Goal: Task Accomplishment & Management: Manage account settings

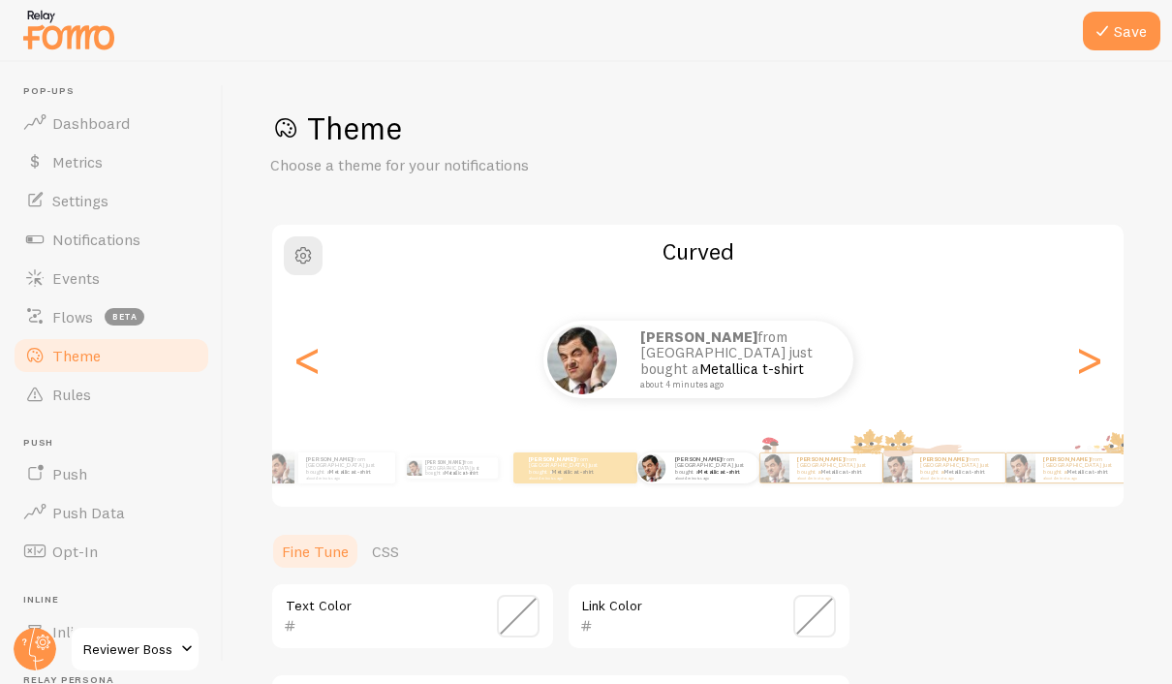
click at [345, 468] on link "Metallica t-shirt" at bounding box center [350, 472] width 42 height 8
type input "0"
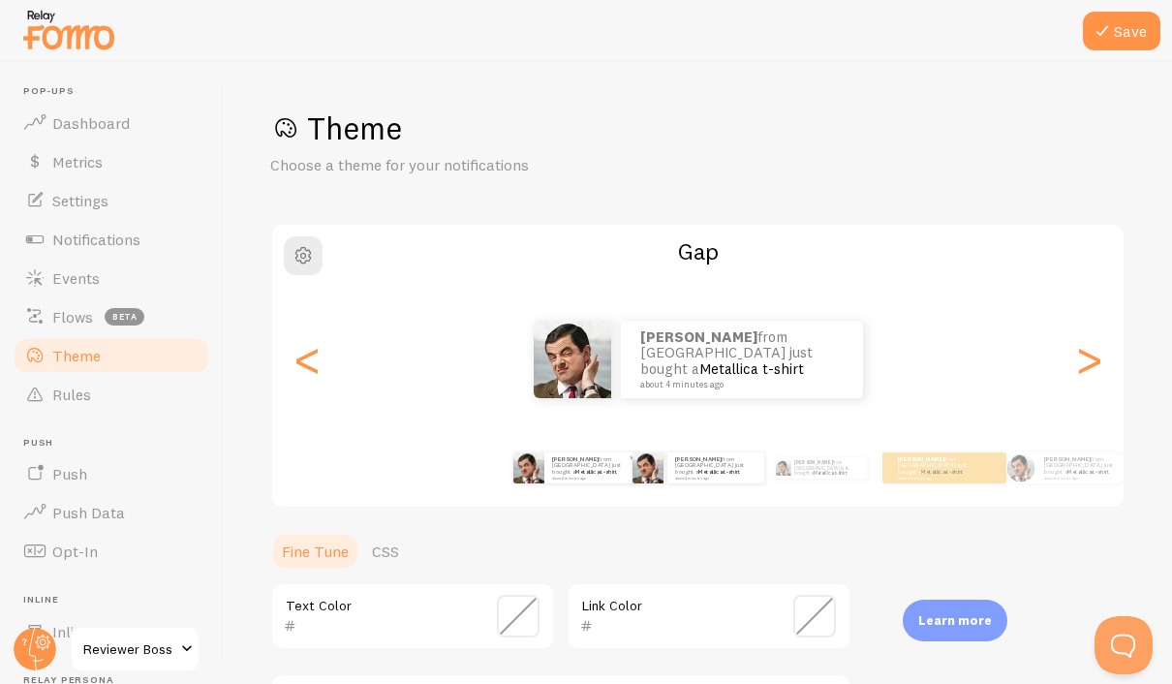
click at [567, 476] on small "about 4 minutes ago" at bounding box center [590, 478] width 76 height 4
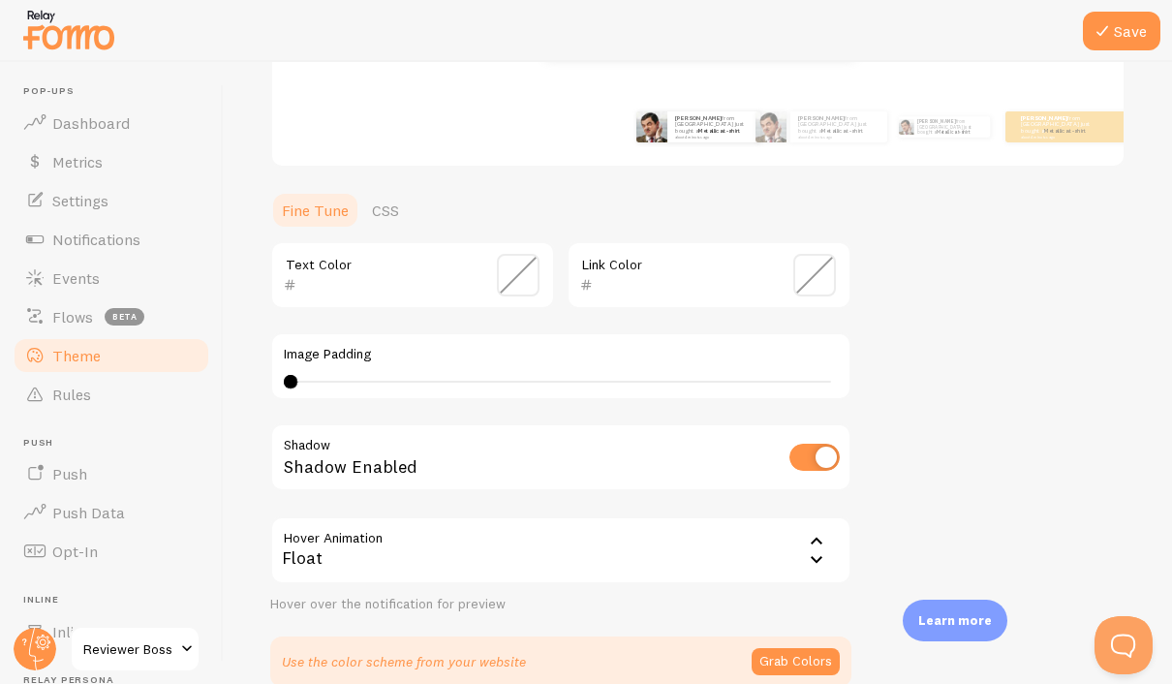
scroll to position [343, 0]
click at [738, 530] on div "Float" at bounding box center [560, 548] width 581 height 68
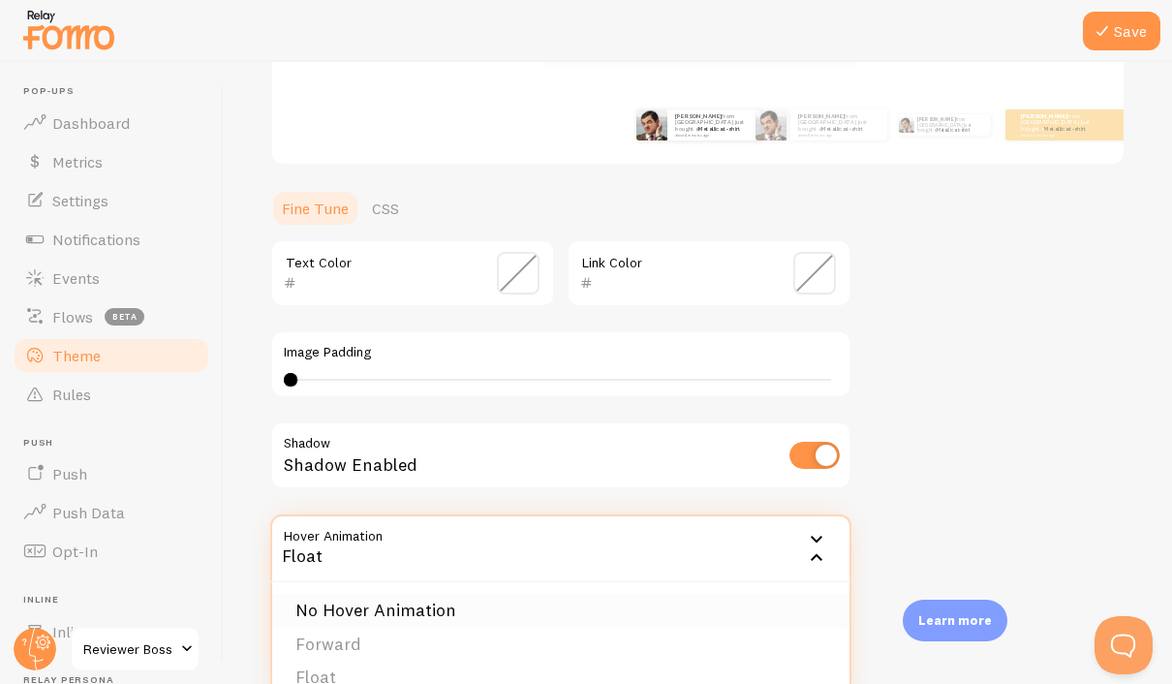
click at [525, 603] on li "No Hover Animation" at bounding box center [560, 611] width 577 height 34
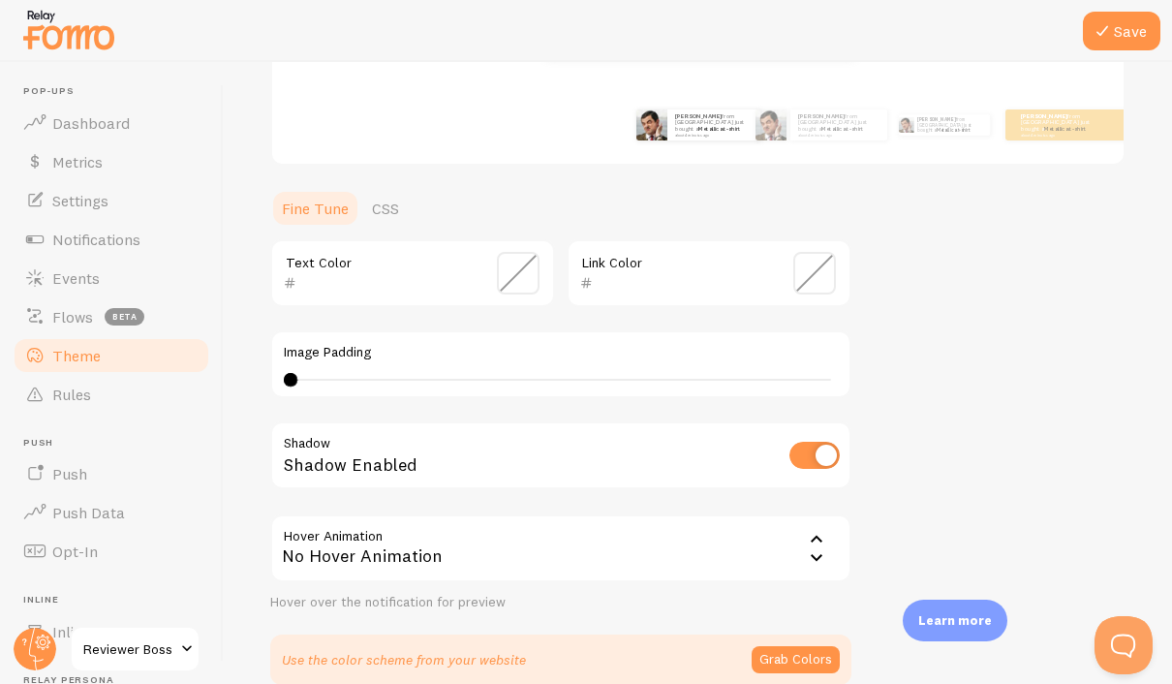
click at [993, 502] on div "Theme Choose a theme for your notifications Classic [PERSON_NAME] from [GEOGRAP…" at bounding box center [697, 225] width 855 height 919
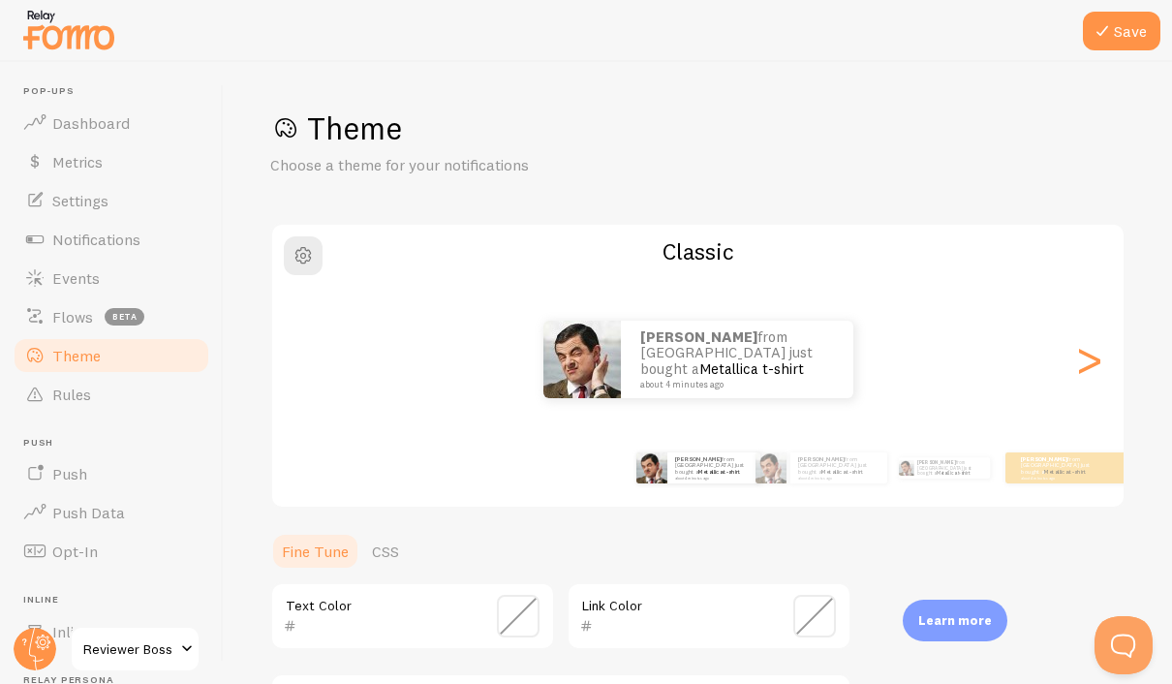
scroll to position [0, 0]
click at [1117, 31] on button "Save" at bounding box center [1122, 31] width 78 height 39
click at [56, 268] on span "Events" at bounding box center [75, 277] width 47 height 19
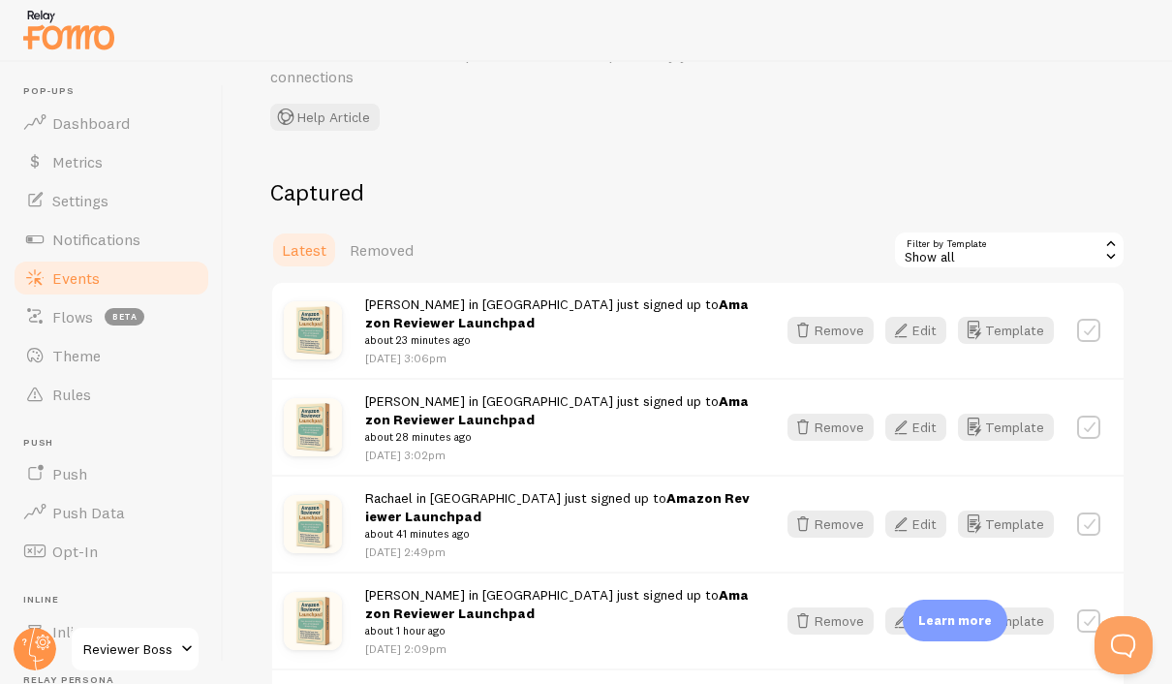
scroll to position [124, 0]
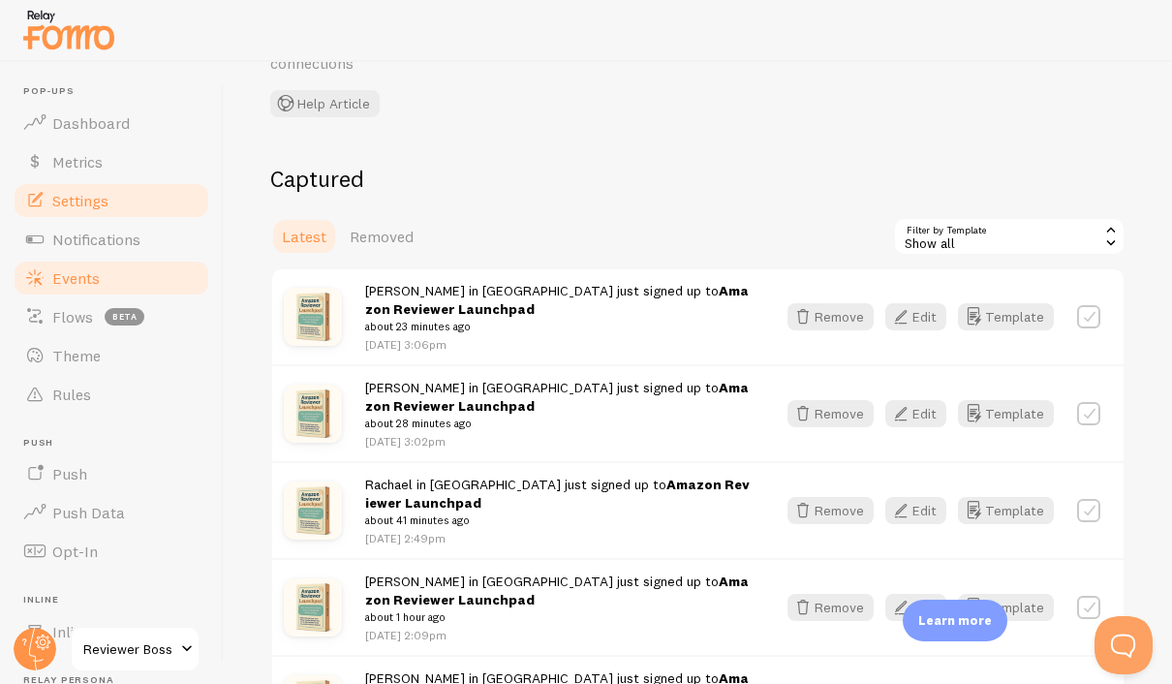
click at [154, 210] on link "Settings" at bounding box center [112, 200] width 200 height 39
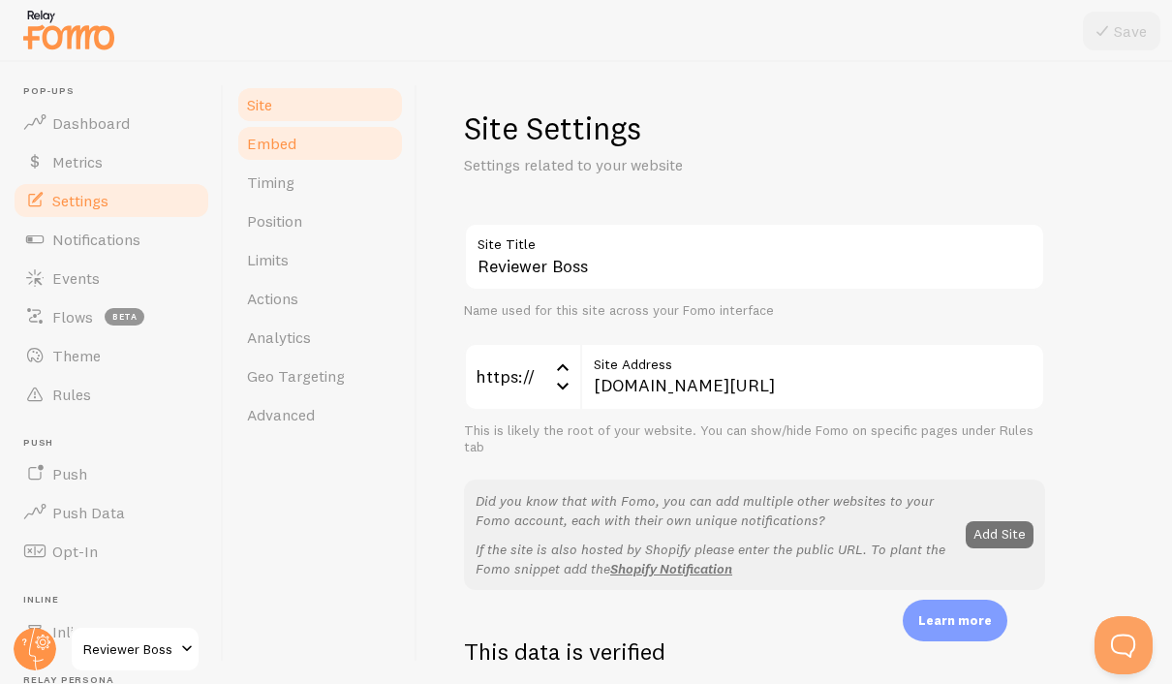
click at [268, 145] on span "Embed" at bounding box center [271, 143] width 49 height 19
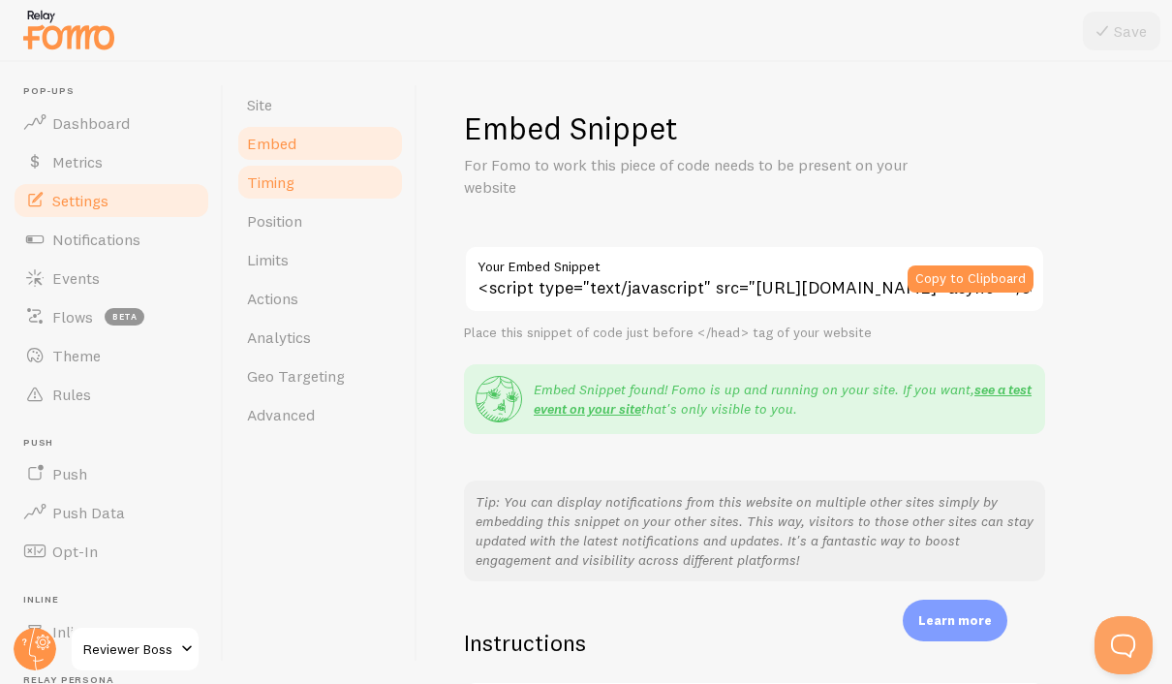
click at [284, 186] on span "Timing" at bounding box center [270, 181] width 47 height 19
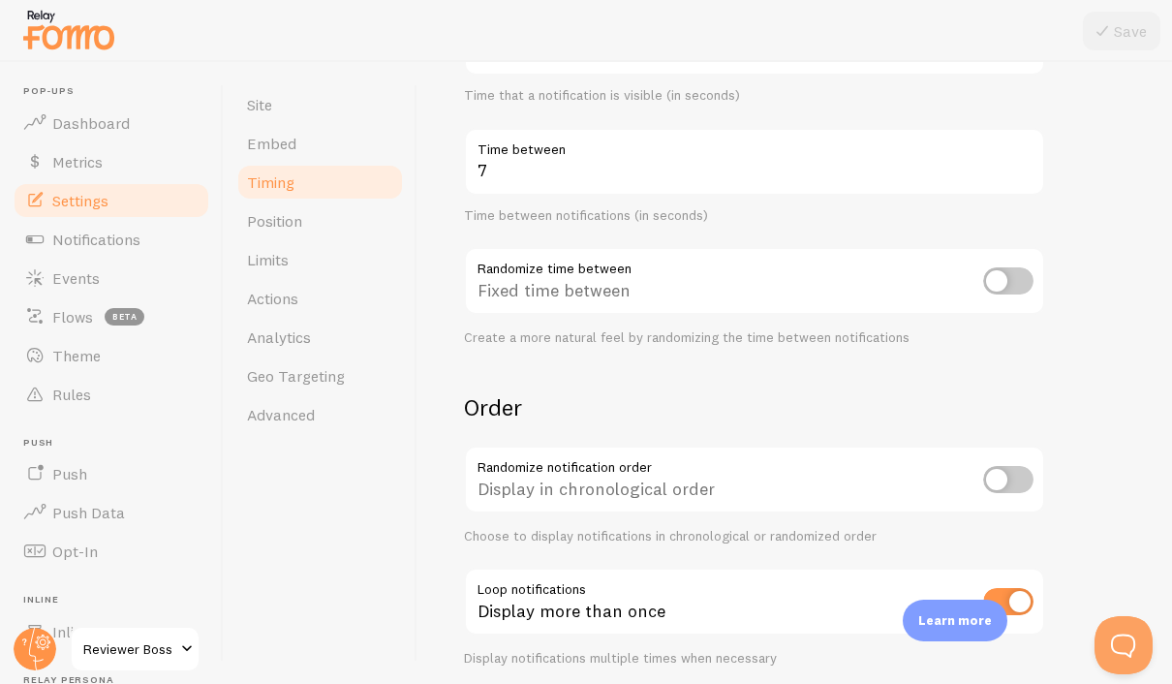
scroll to position [69, 0]
click at [1005, 466] on input "checkbox" at bounding box center [1008, 479] width 50 height 27
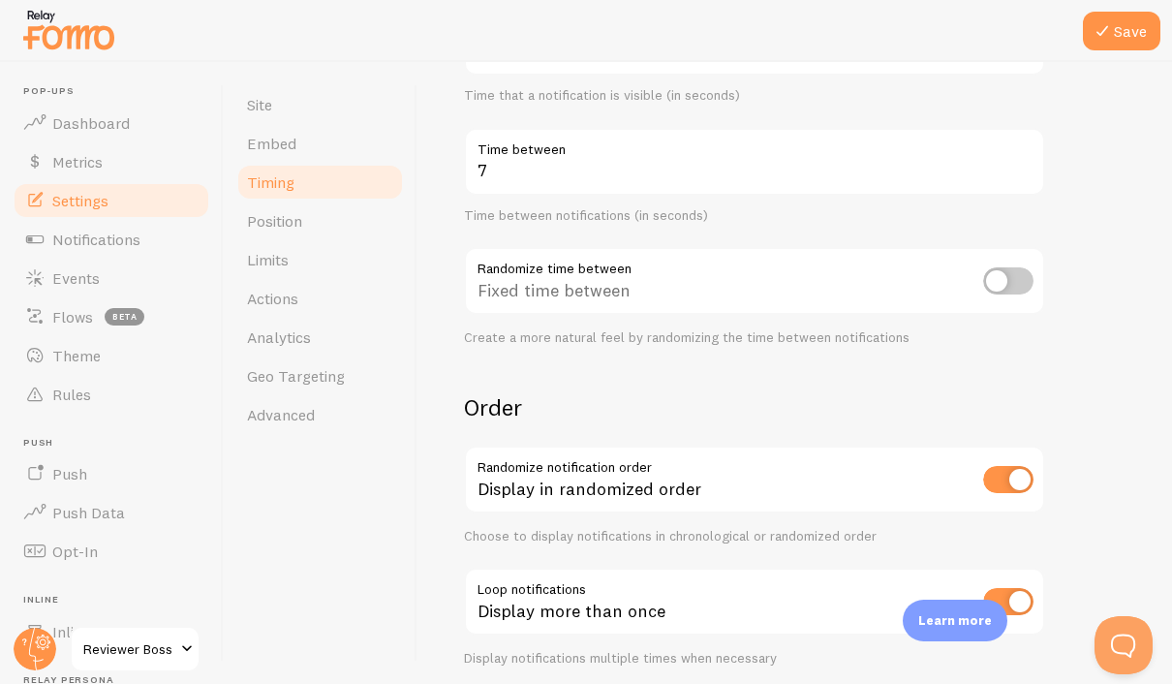
click at [1005, 466] on input "checkbox" at bounding box center [1008, 479] width 50 height 27
checkbox input "false"
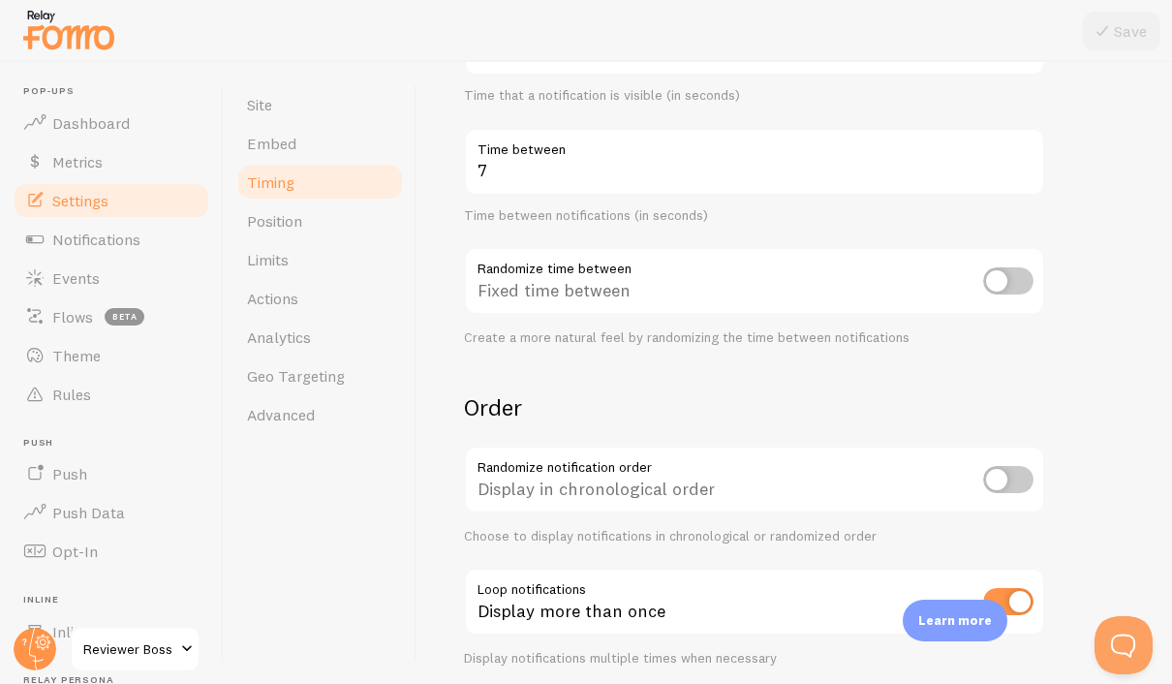
click at [999, 588] on input "checkbox" at bounding box center [1008, 601] width 50 height 27
checkbox input "false"
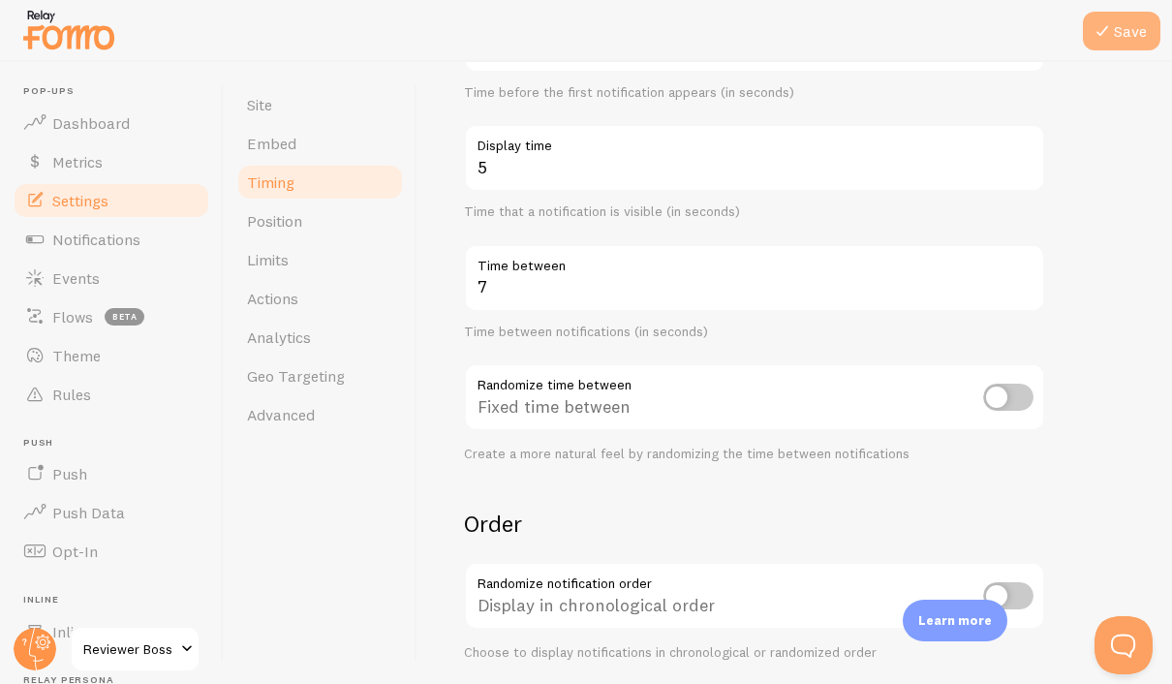
click at [1124, 40] on button "Save" at bounding box center [1122, 31] width 78 height 39
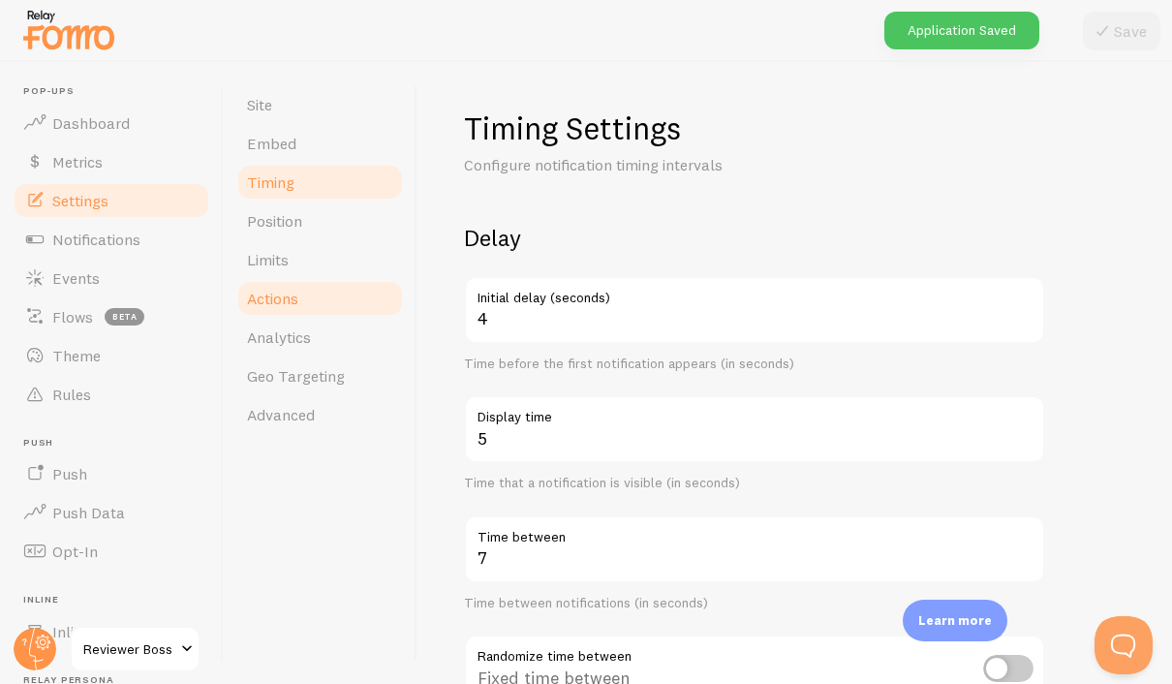
scroll to position [0, 0]
click at [289, 211] on span "Position" at bounding box center [274, 220] width 55 height 19
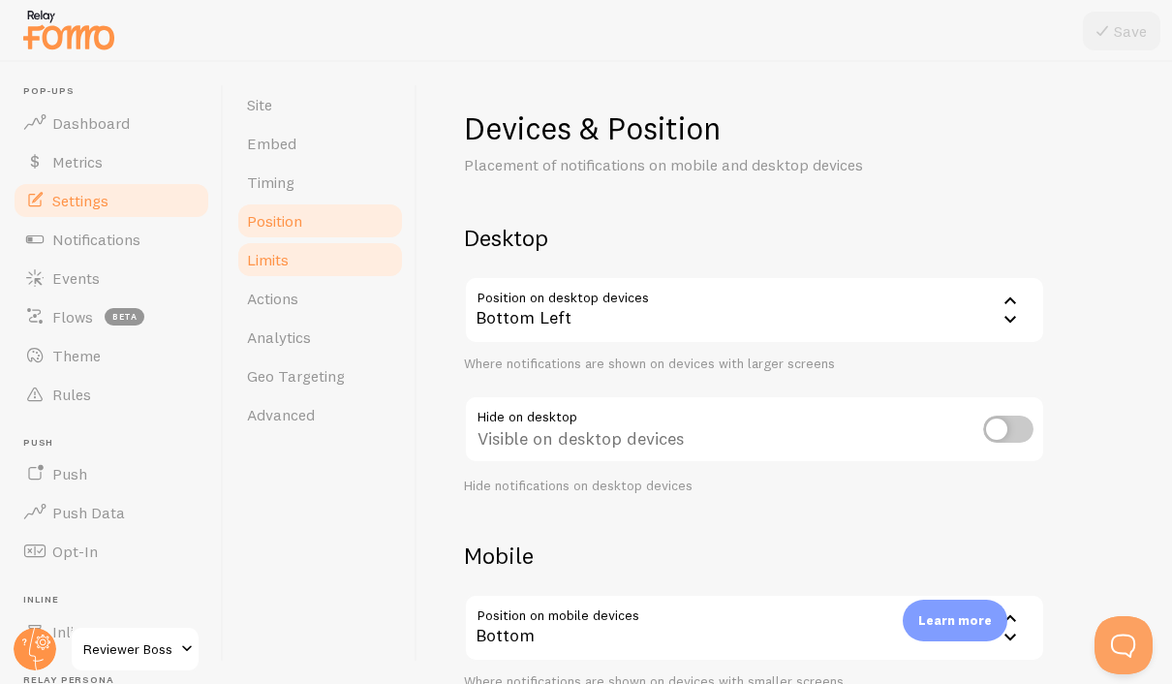
click at [308, 240] on link "Limits" at bounding box center [320, 259] width 170 height 39
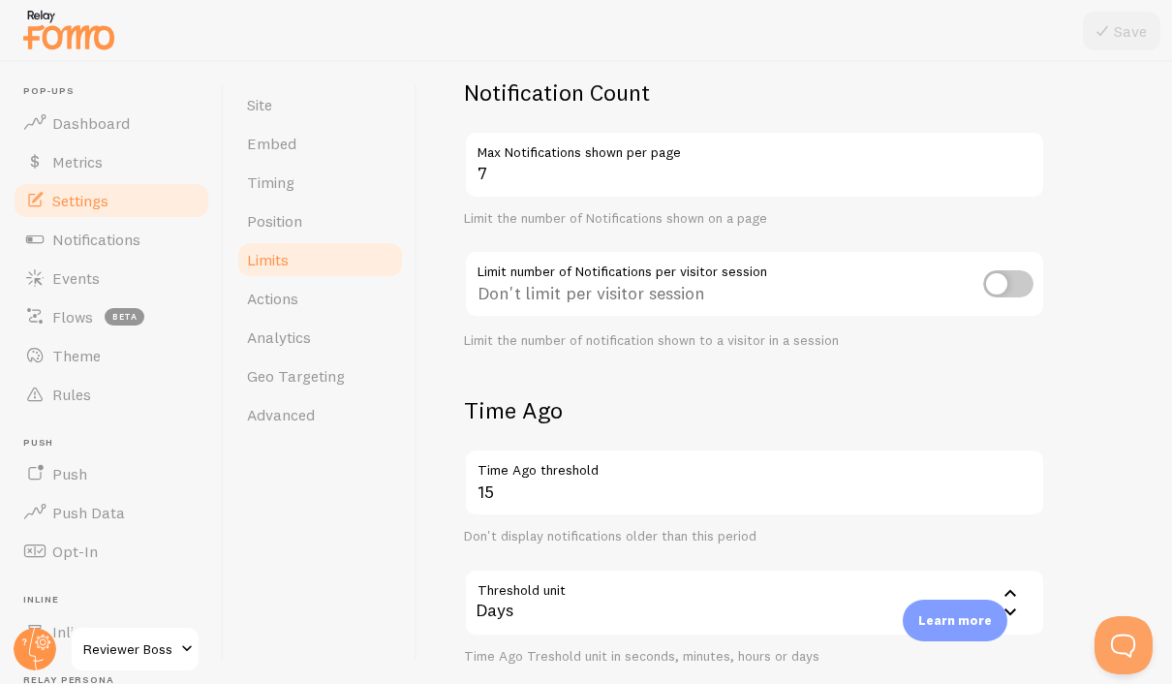
scroll to position [164, 0]
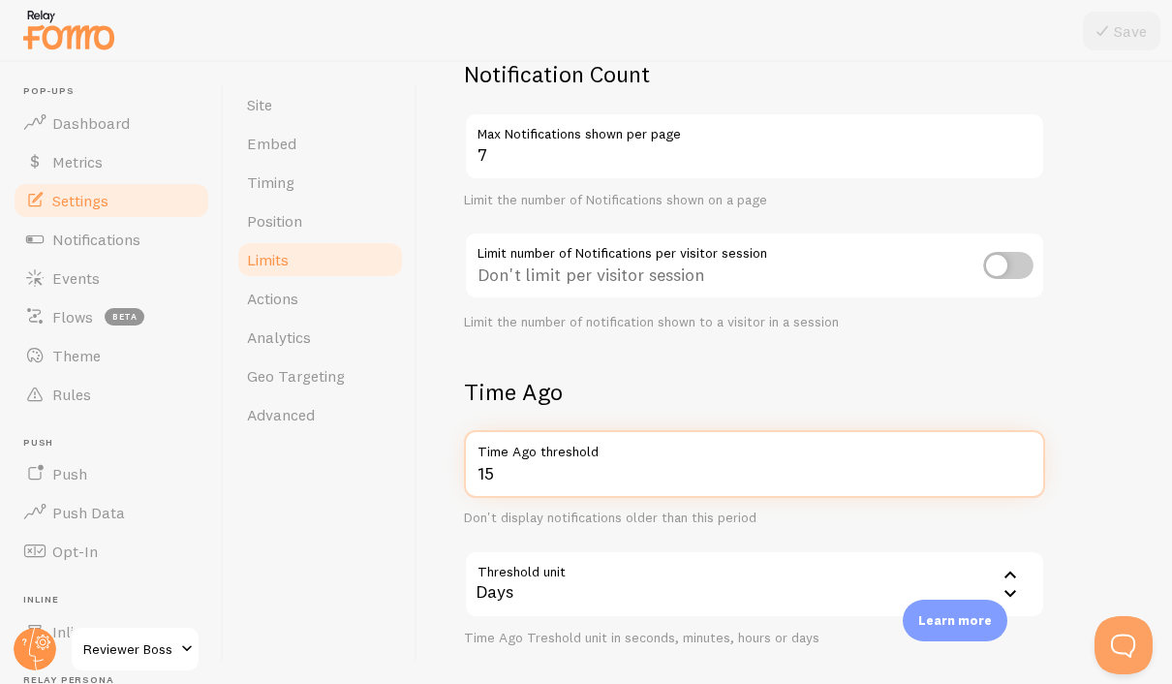
click at [643, 469] on input "15" at bounding box center [754, 464] width 581 height 68
click at [643, 430] on input "15" at bounding box center [754, 464] width 581 height 68
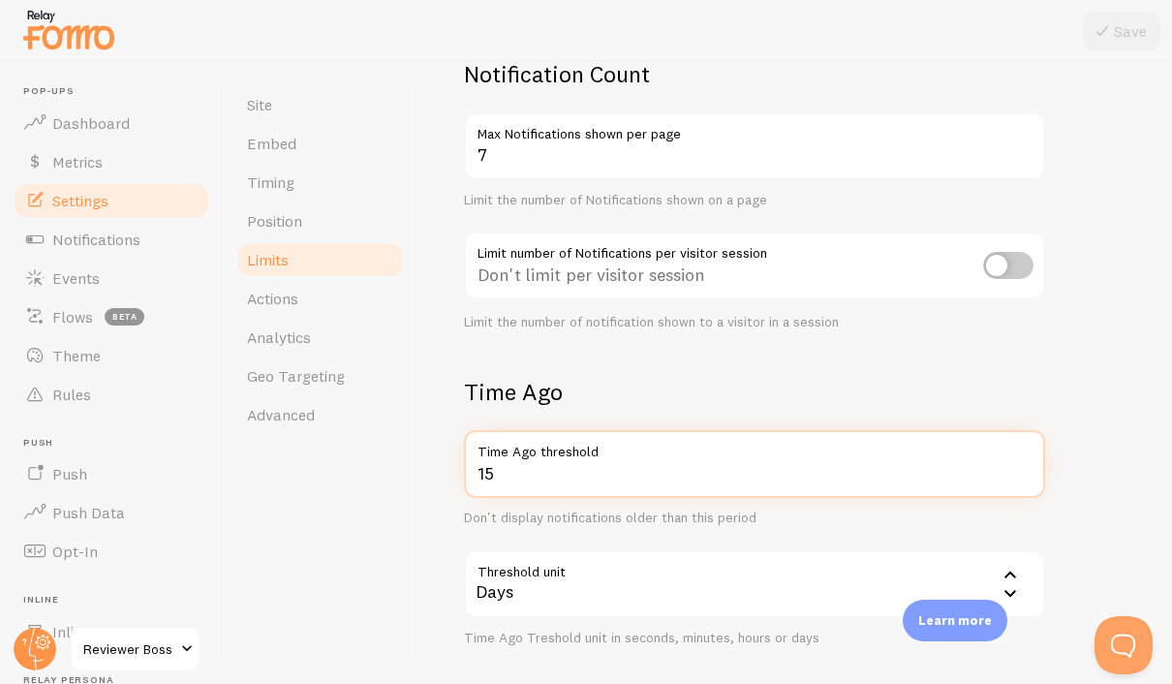
click at [643, 430] on input "15" at bounding box center [754, 464] width 581 height 68
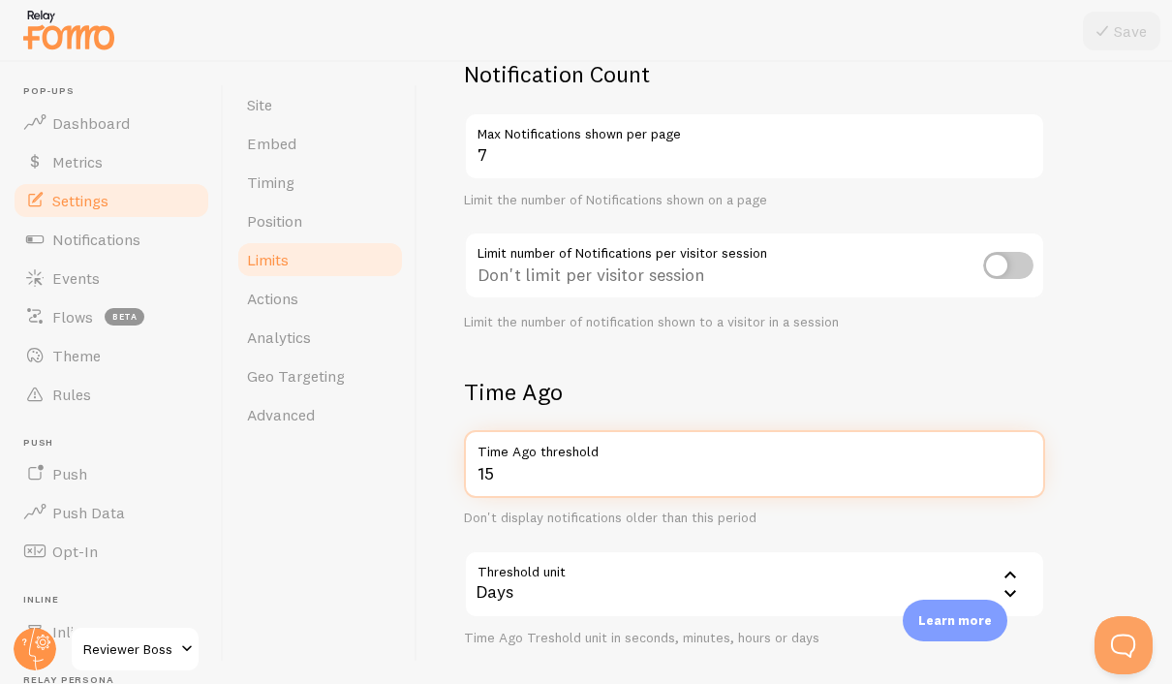
click at [643, 430] on input "15" at bounding box center [754, 464] width 581 height 68
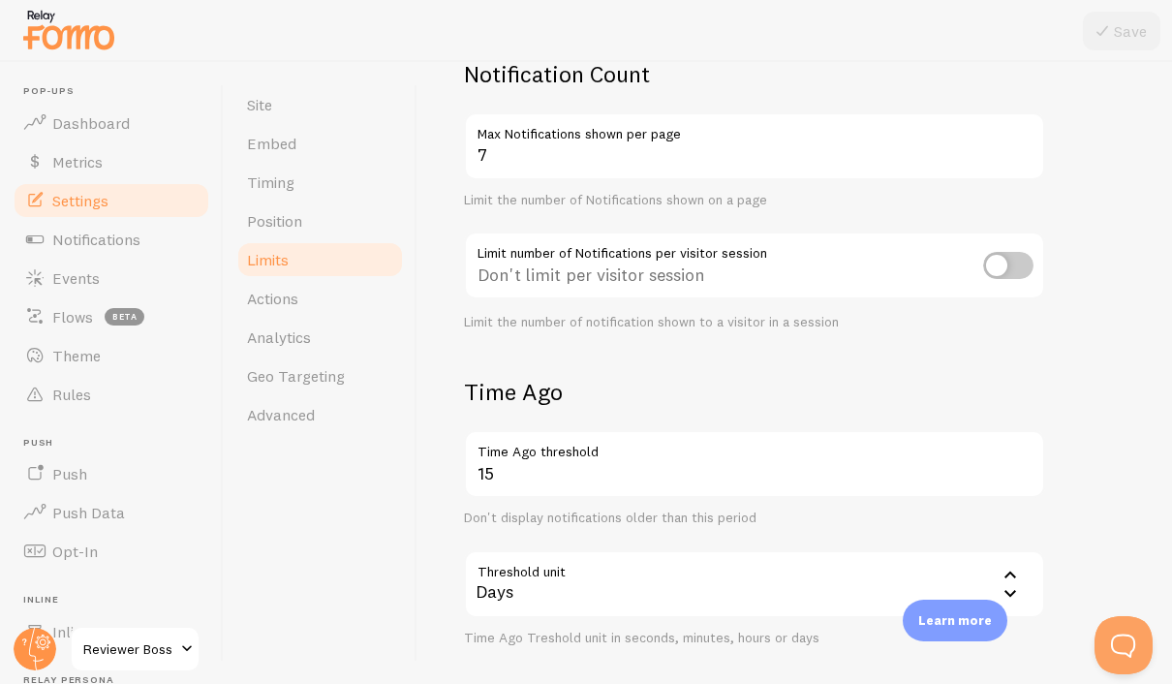
click at [632, 550] on div "Days" at bounding box center [754, 584] width 581 height 68
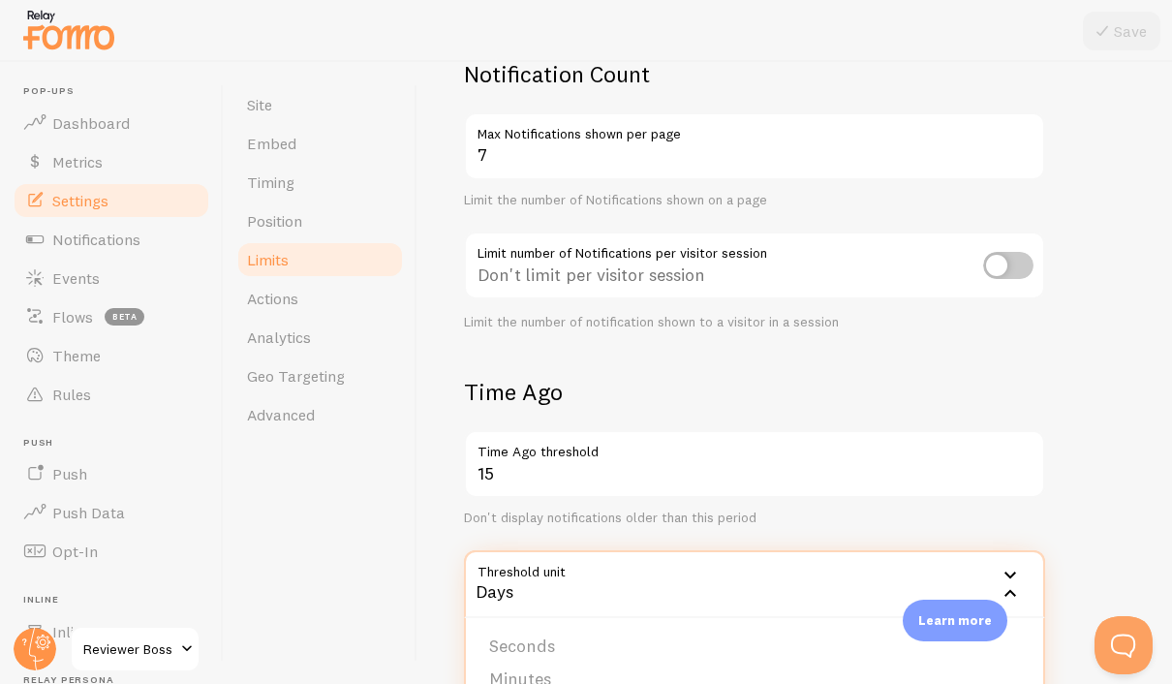
click at [663, 377] on h2 "Time Ago" at bounding box center [754, 392] width 581 height 30
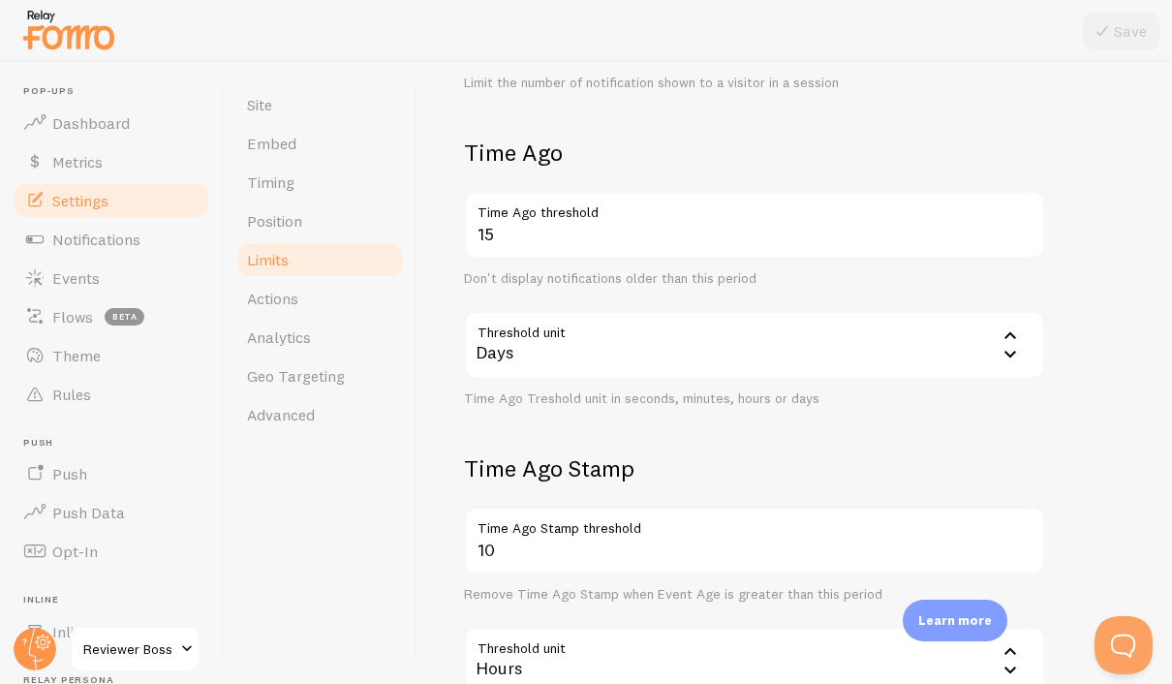
scroll to position [406, 0]
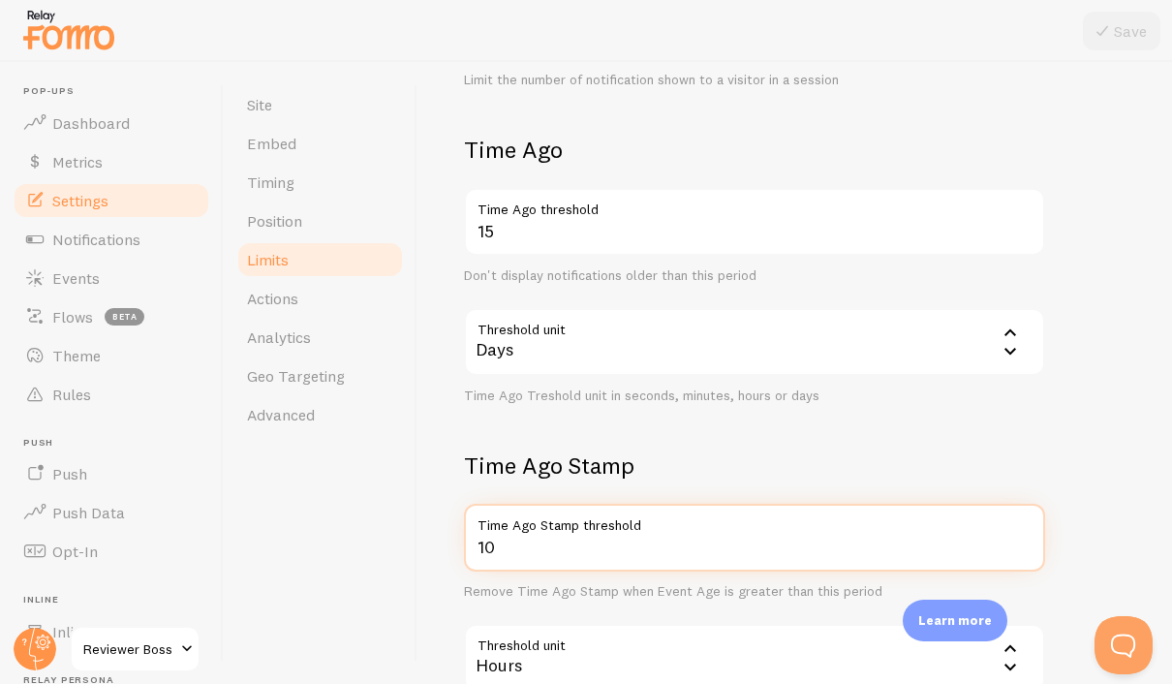
click at [574, 504] on input "10" at bounding box center [754, 538] width 581 height 68
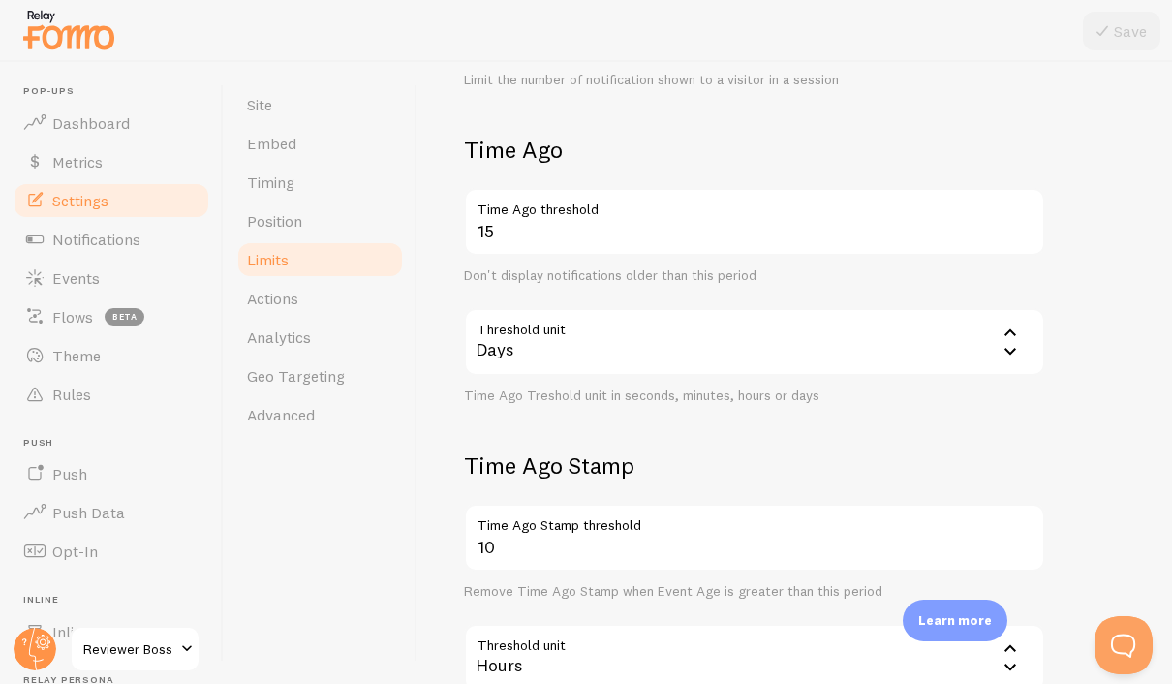
click at [496, 583] on div "Remove Time Ago Stamp when Event Age is greater than this period" at bounding box center [754, 591] width 581 height 17
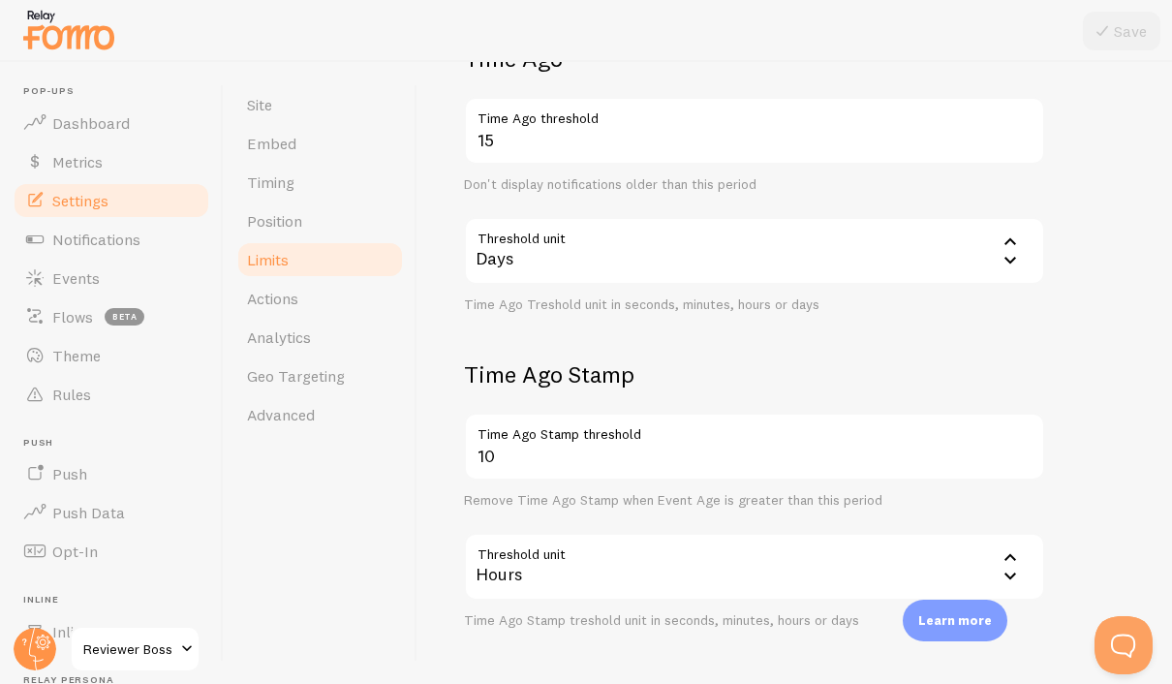
scroll to position [495, 0]
click at [513, 535] on div "Hours" at bounding box center [754, 569] width 581 height 68
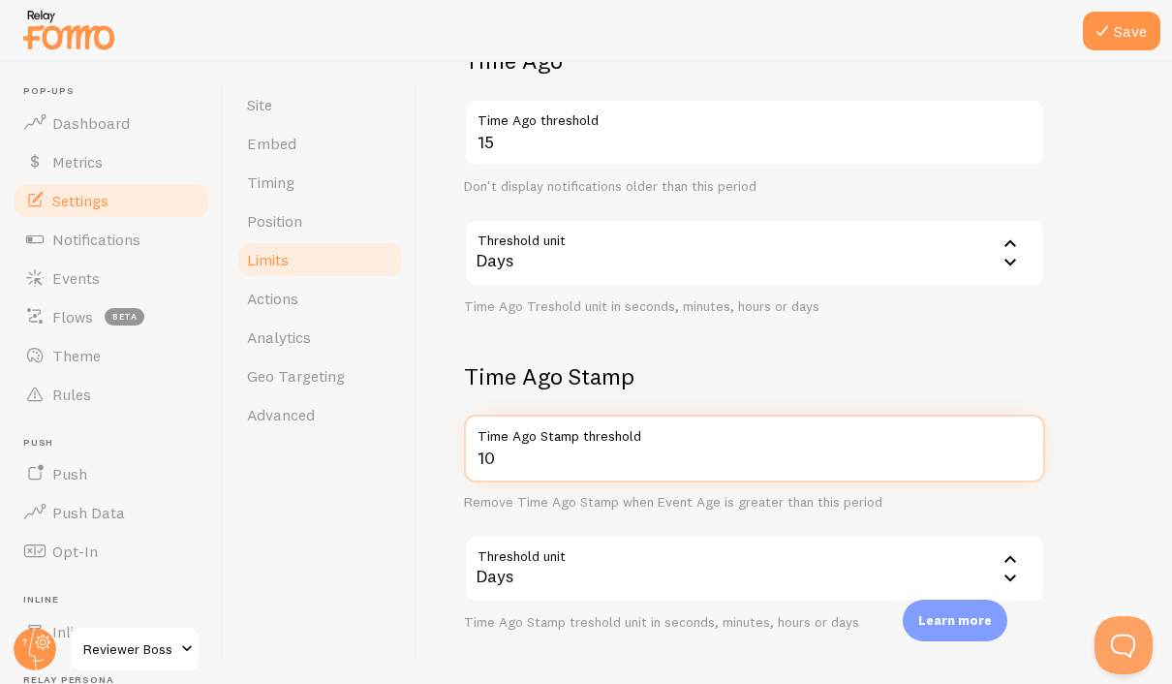
click at [502, 415] on input "10" at bounding box center [754, 449] width 581 height 68
type input "1"
type input "2"
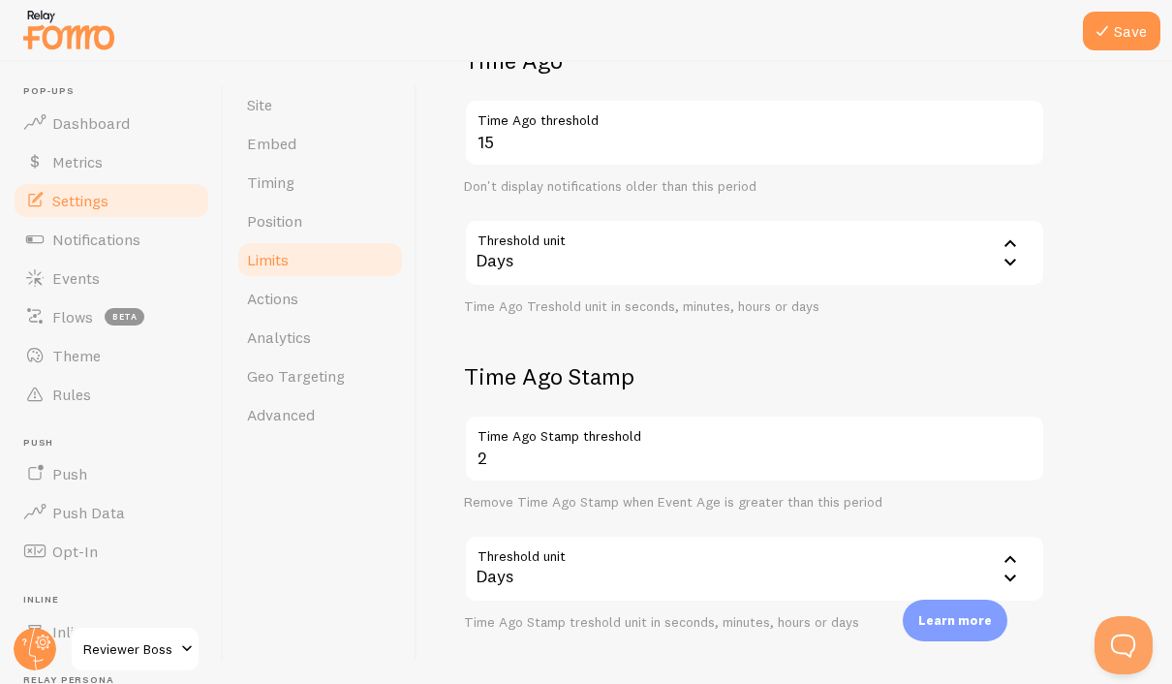
click at [555, 361] on h2 "Time Ago Stamp" at bounding box center [754, 376] width 581 height 30
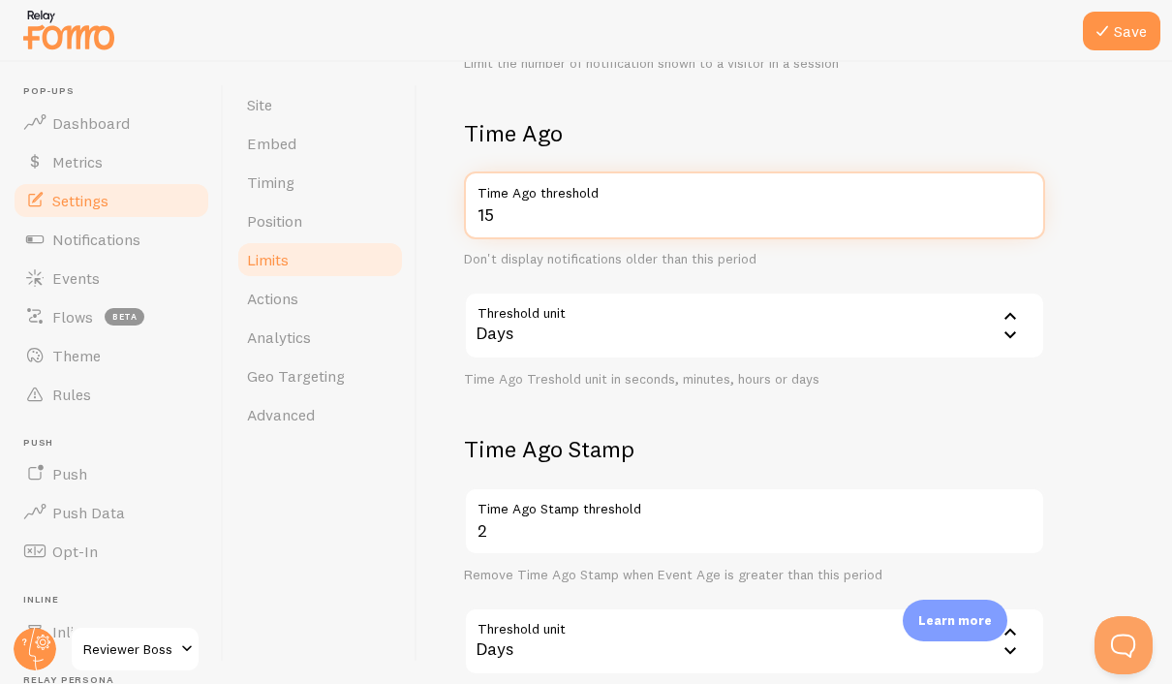
click at [512, 171] on input "15" at bounding box center [754, 205] width 581 height 68
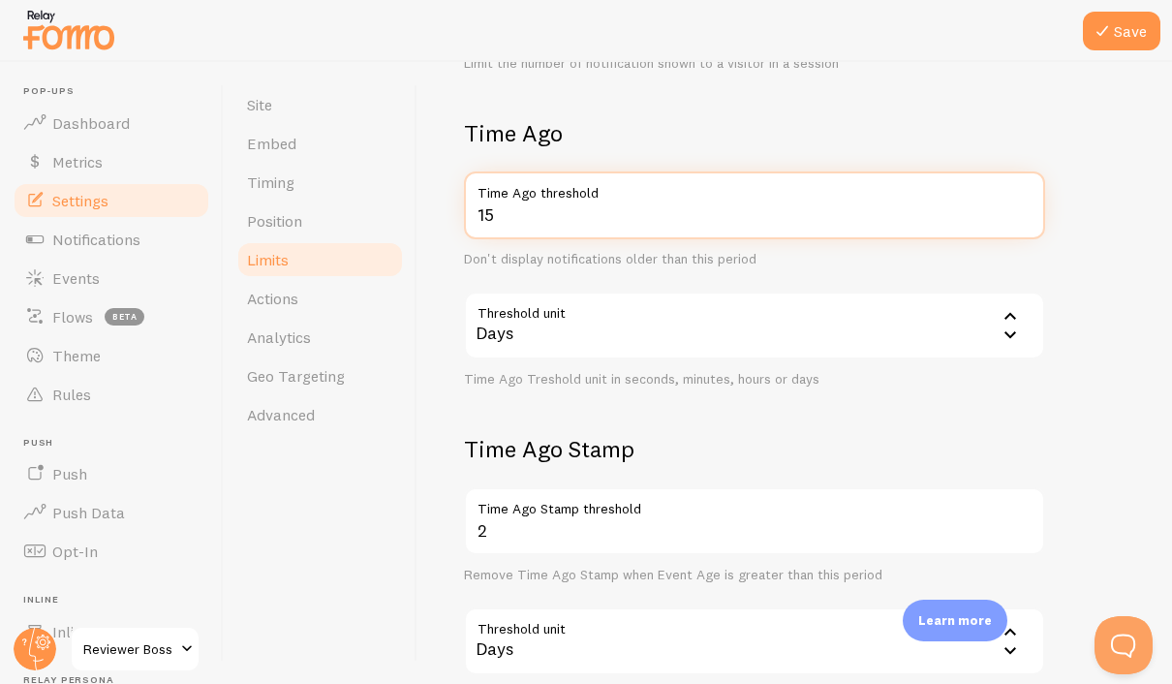
click at [512, 171] on input "15" at bounding box center [754, 205] width 581 height 68
type input "2"
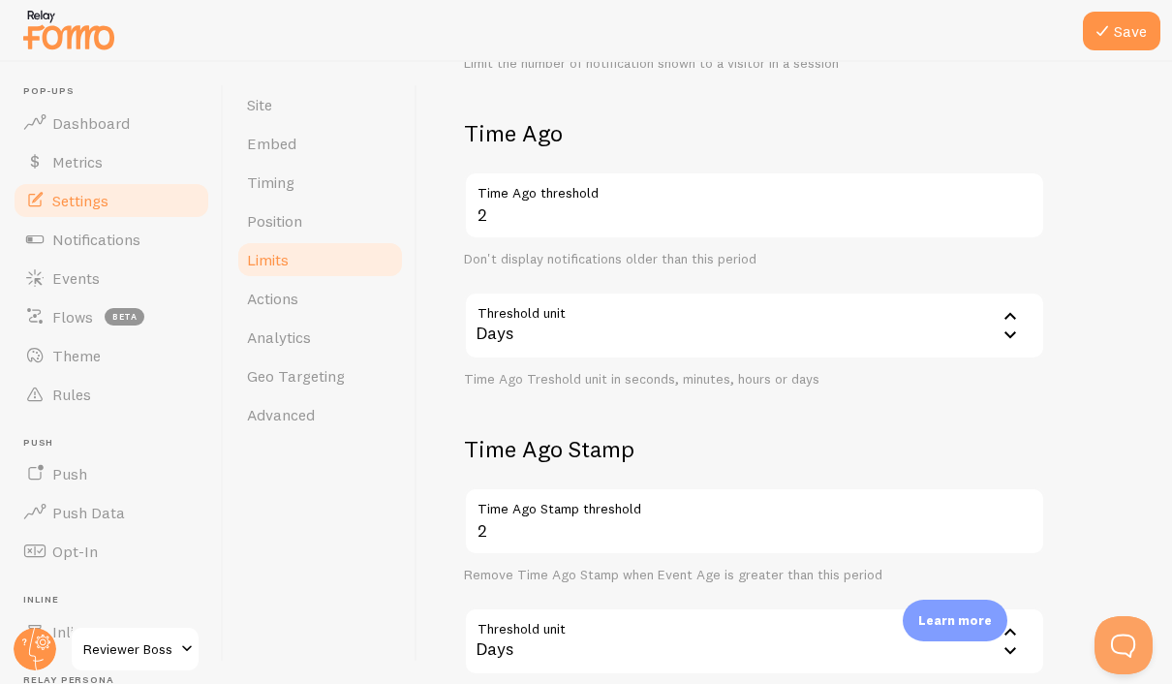
click at [594, 118] on h2 "Time Ago" at bounding box center [754, 133] width 581 height 30
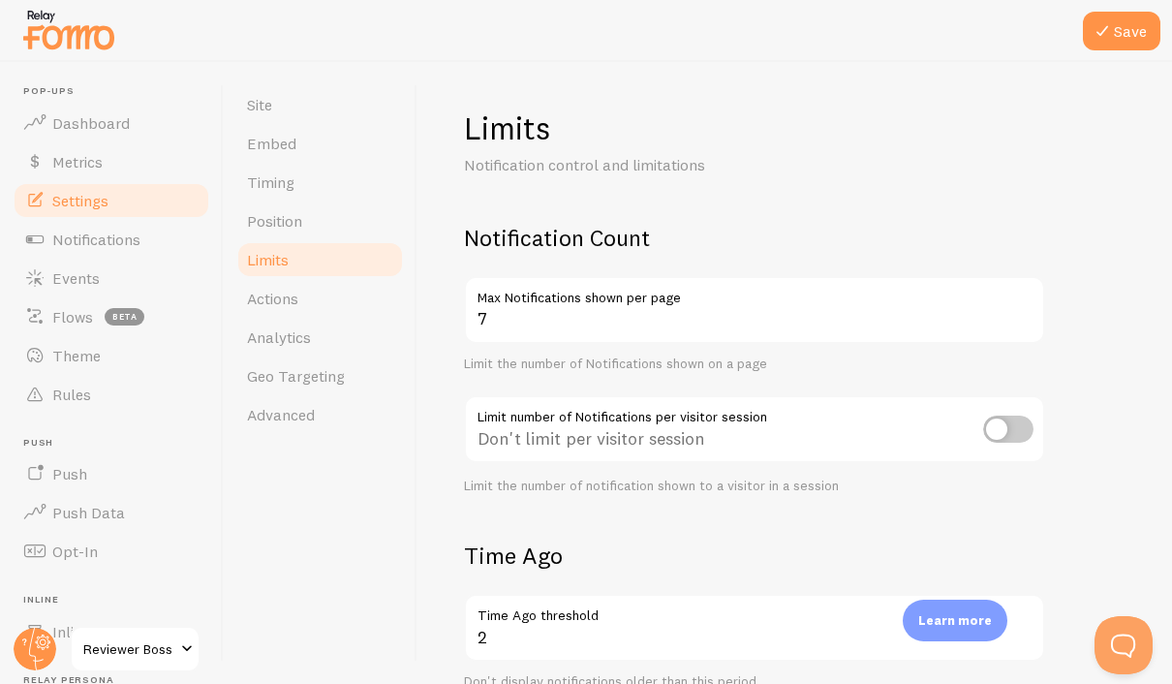
scroll to position [0, 0]
click at [1128, 41] on button "Save" at bounding box center [1122, 31] width 78 height 39
click at [254, 289] on span "Actions" at bounding box center [272, 298] width 51 height 19
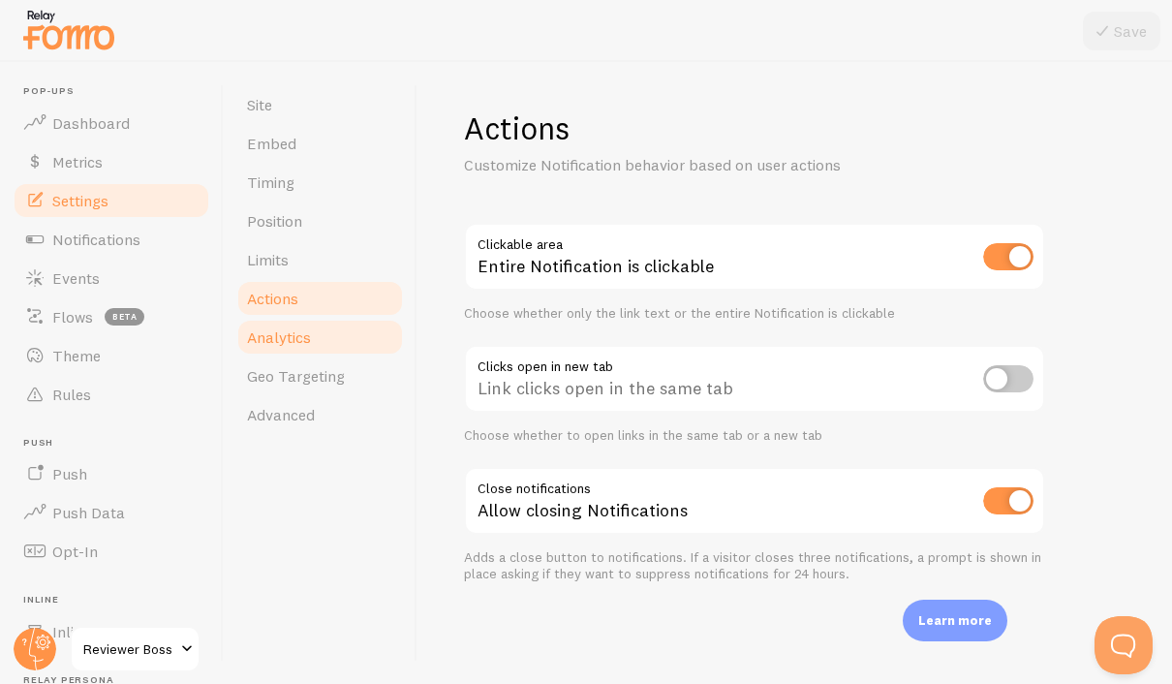
click at [269, 332] on span "Analytics" at bounding box center [279, 336] width 64 height 19
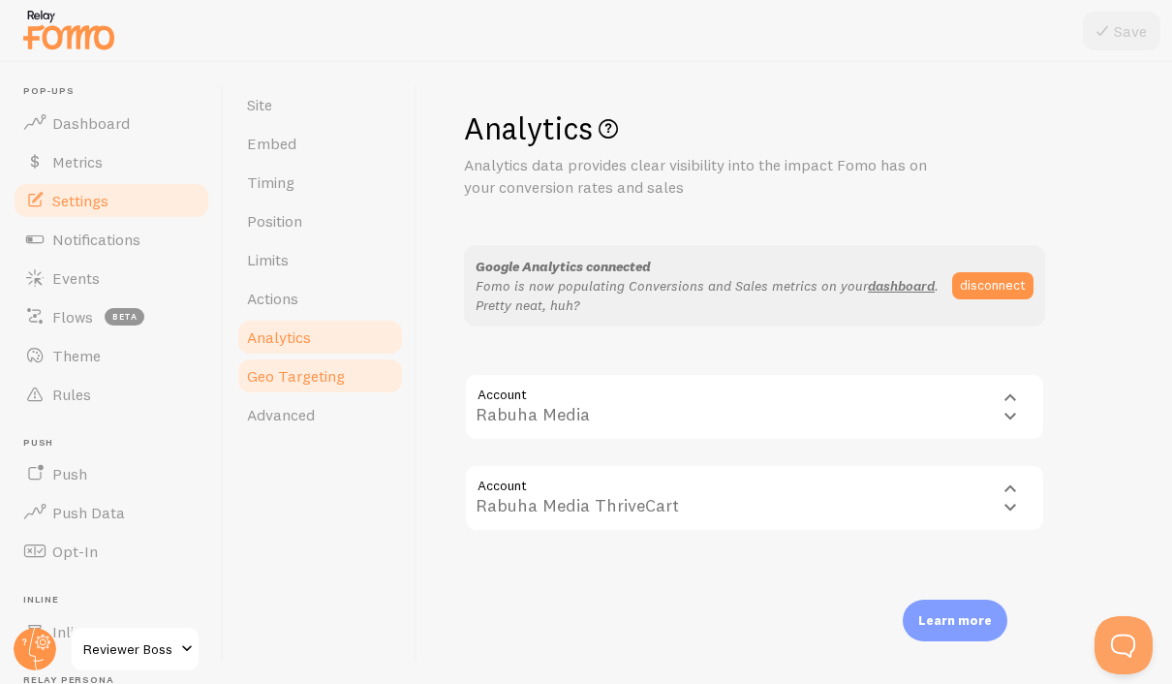
click at [283, 384] on span "Geo Targeting" at bounding box center [296, 375] width 98 height 19
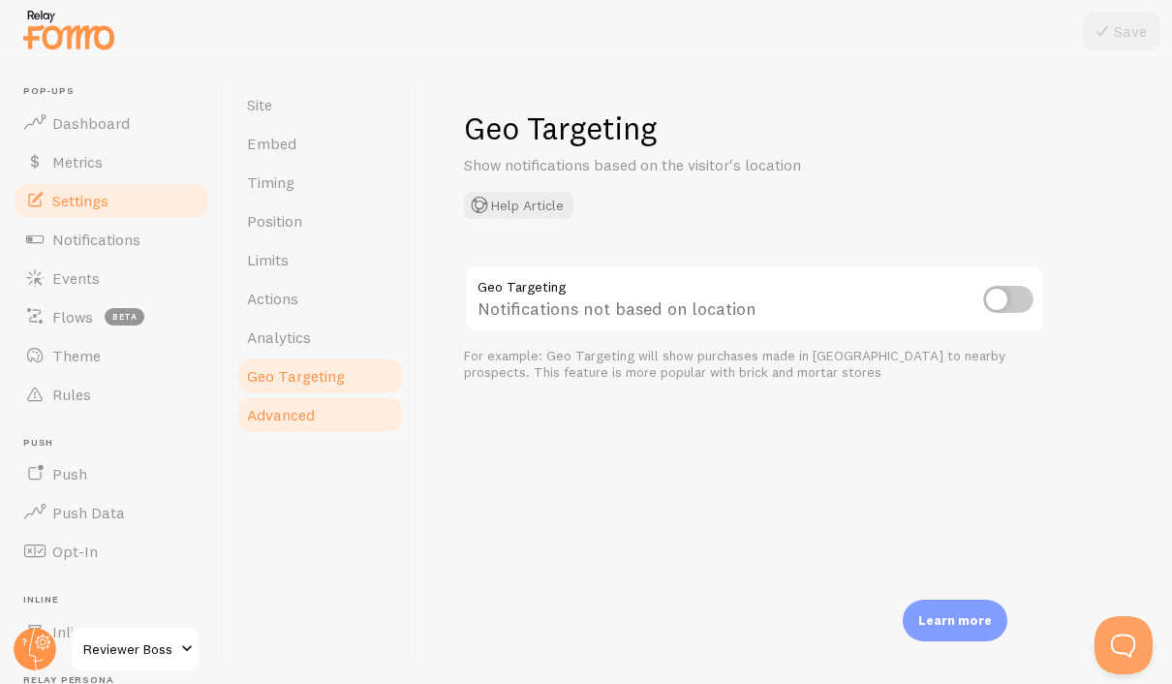
click at [287, 410] on span "Advanced" at bounding box center [281, 414] width 68 height 19
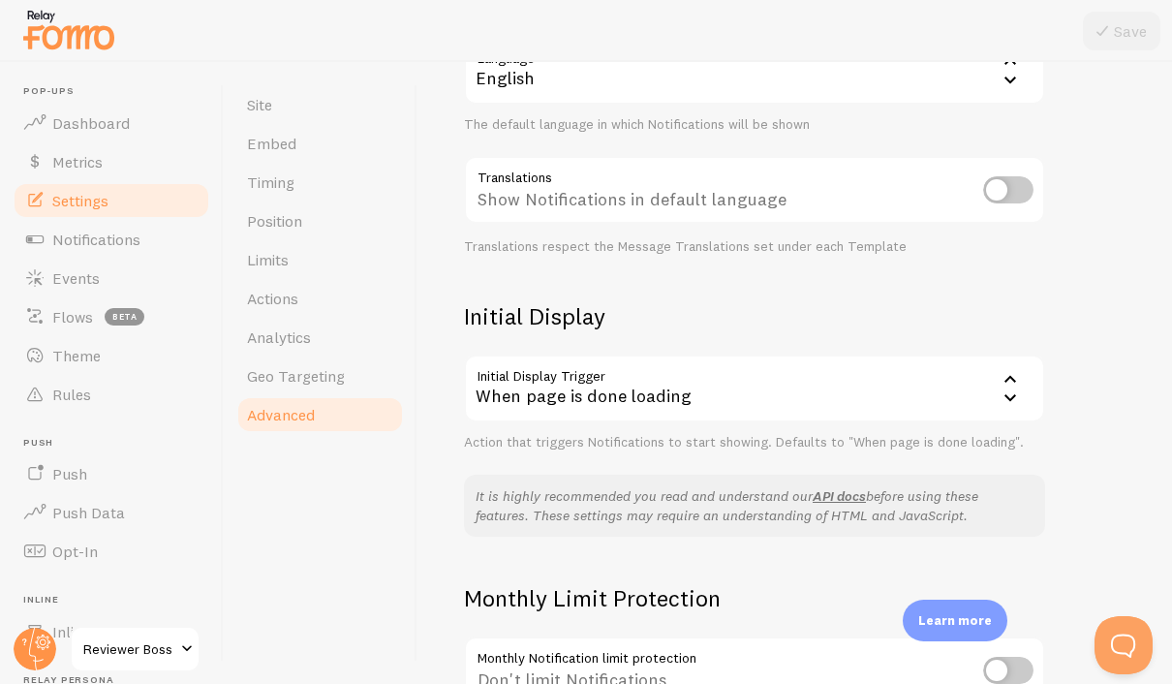
scroll to position [84, 0]
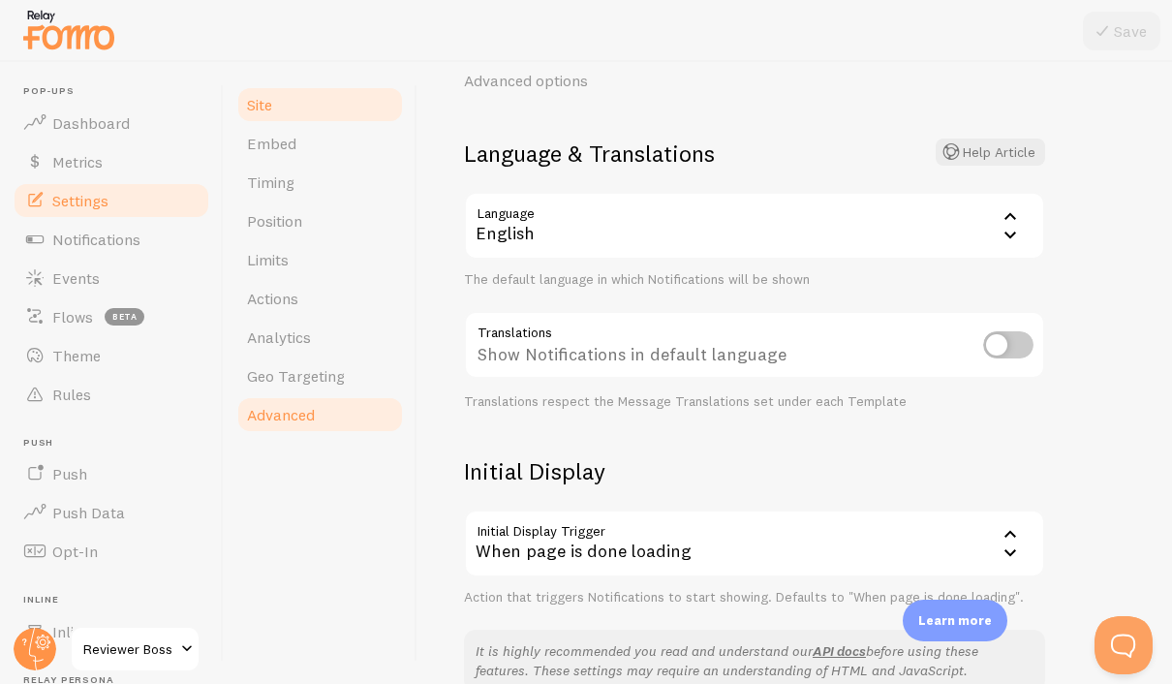
click at [283, 107] on link "Site" at bounding box center [320, 104] width 170 height 39
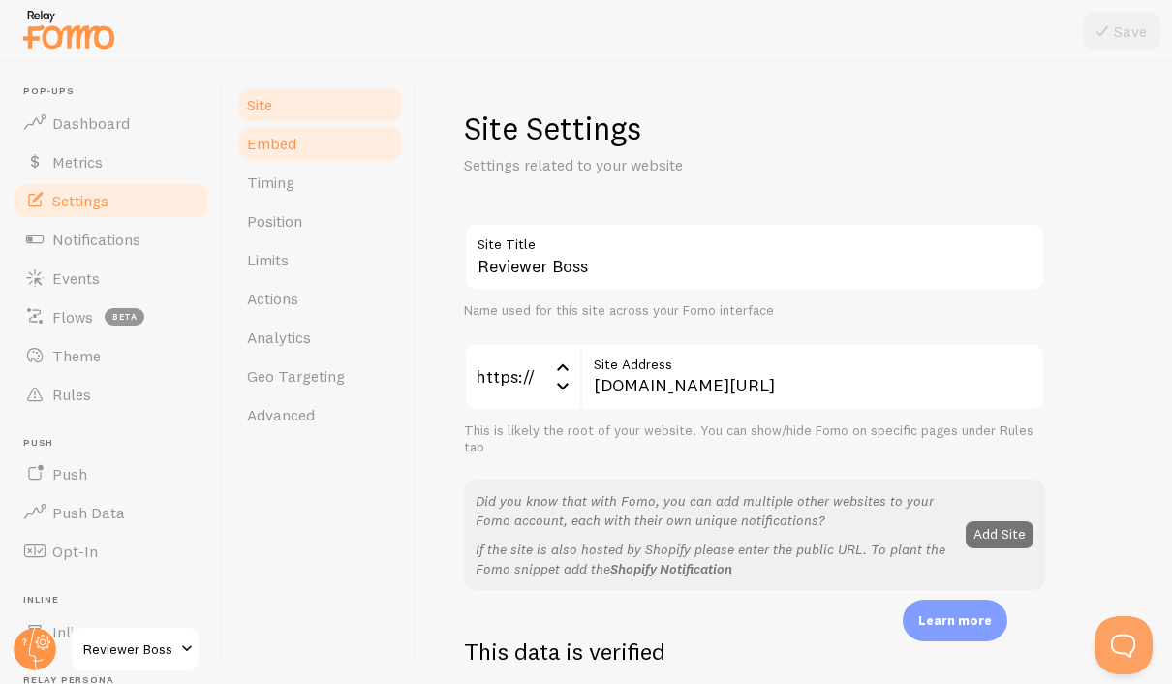
click at [270, 135] on span "Embed" at bounding box center [271, 143] width 49 height 19
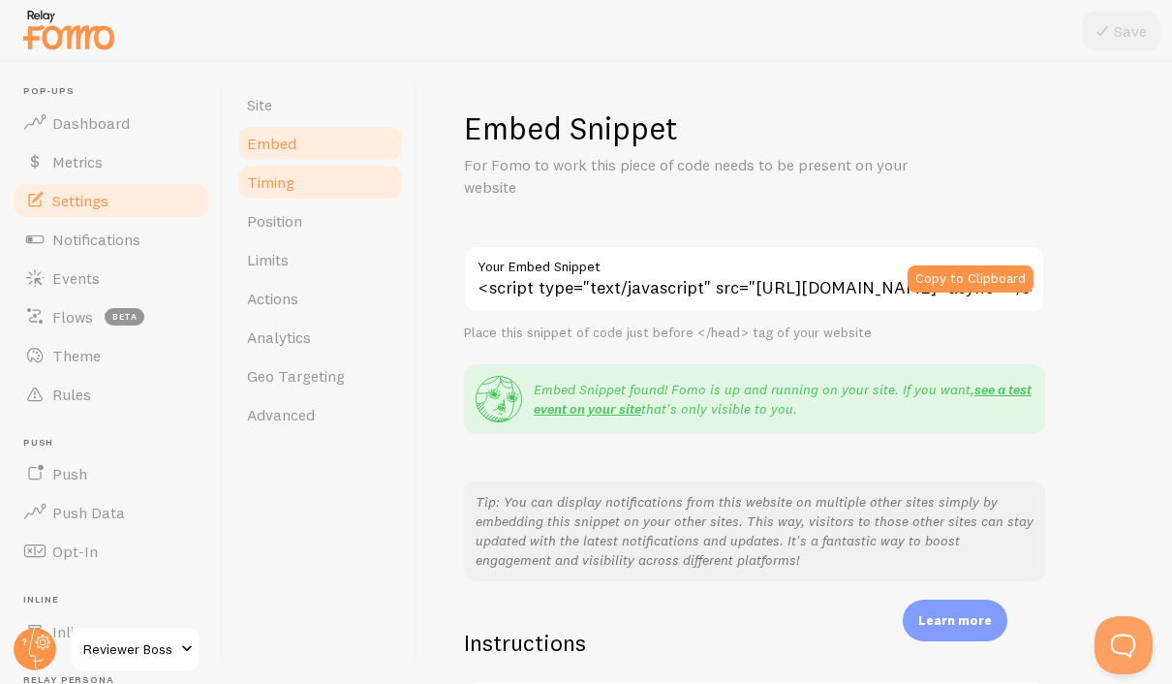
click at [271, 168] on link "Timing" at bounding box center [320, 182] width 170 height 39
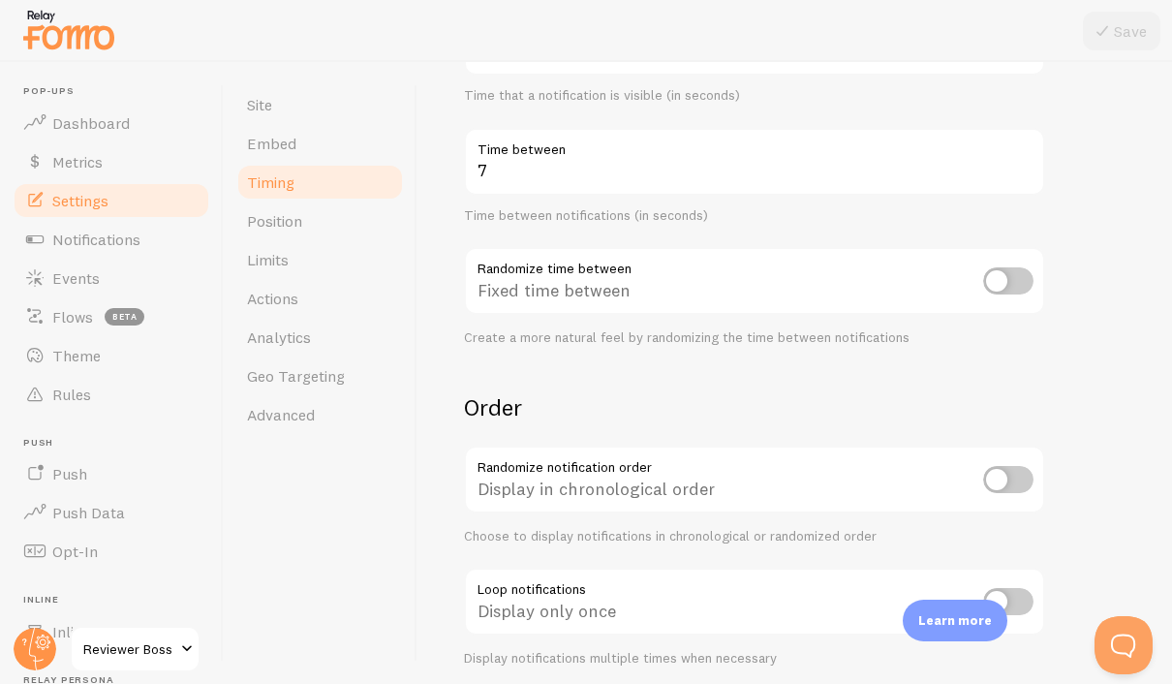
scroll to position [69, 0]
click at [1011, 588] on input "checkbox" at bounding box center [1008, 601] width 50 height 27
checkbox input "true"
click at [1105, 28] on icon at bounding box center [1102, 30] width 23 height 23
click at [1002, 466] on input "checkbox" at bounding box center [1008, 479] width 50 height 27
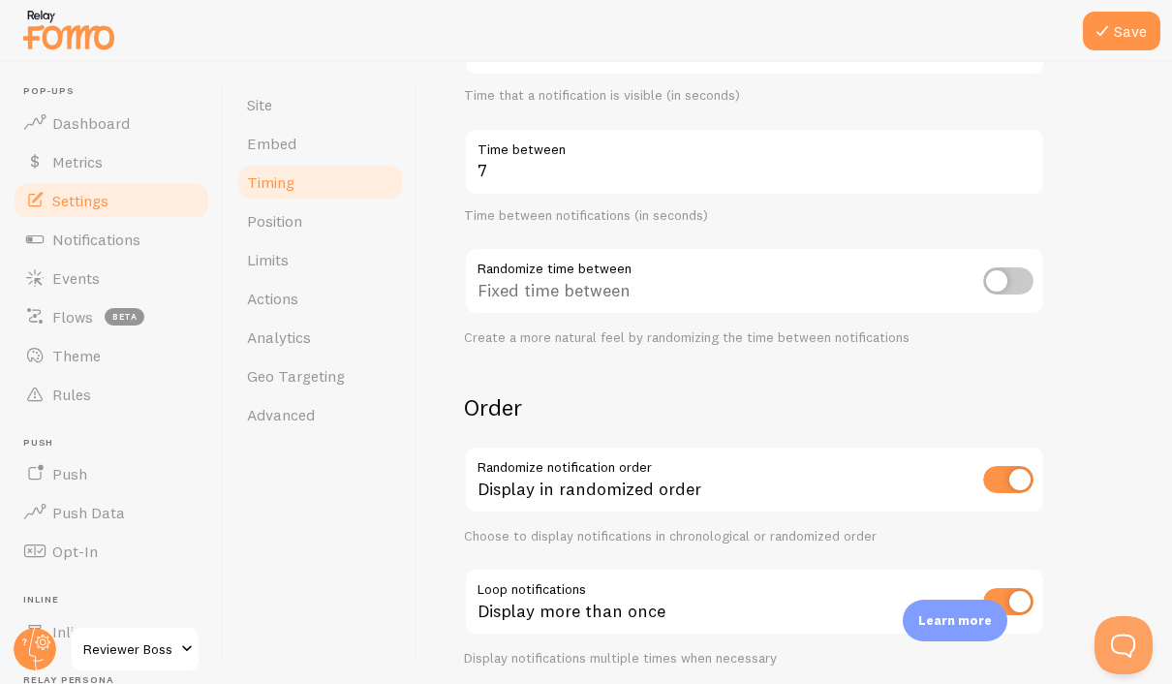
click at [1002, 466] on input "checkbox" at bounding box center [1008, 479] width 50 height 27
checkbox input "false"
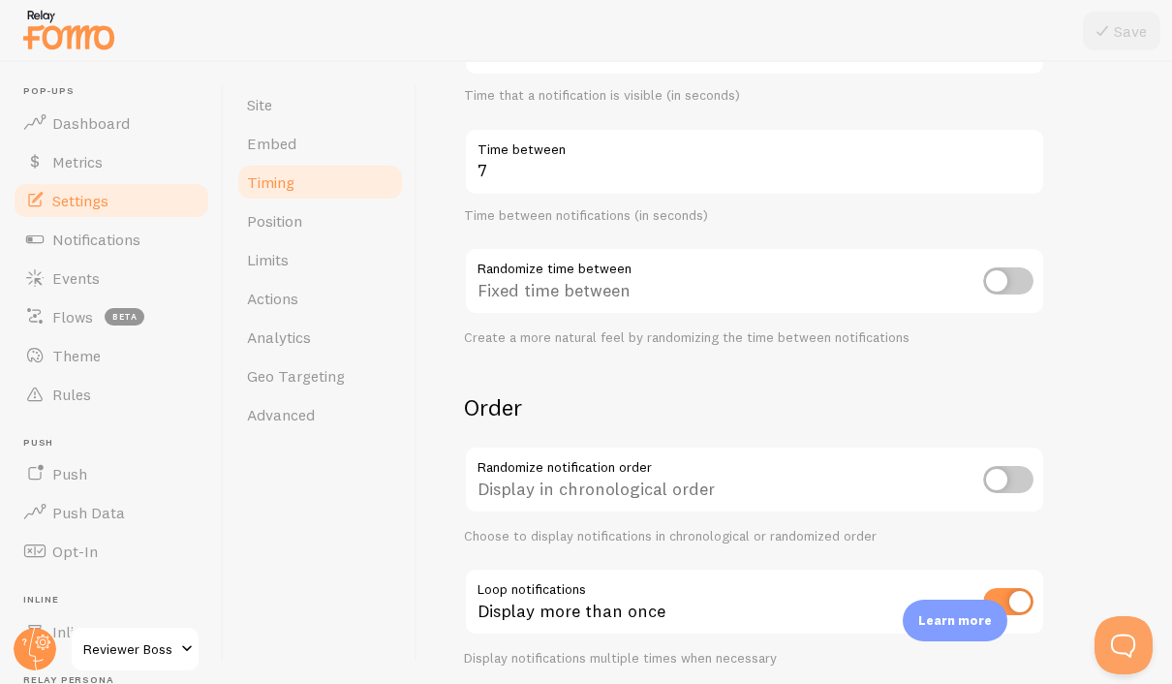
scroll to position [340, 0]
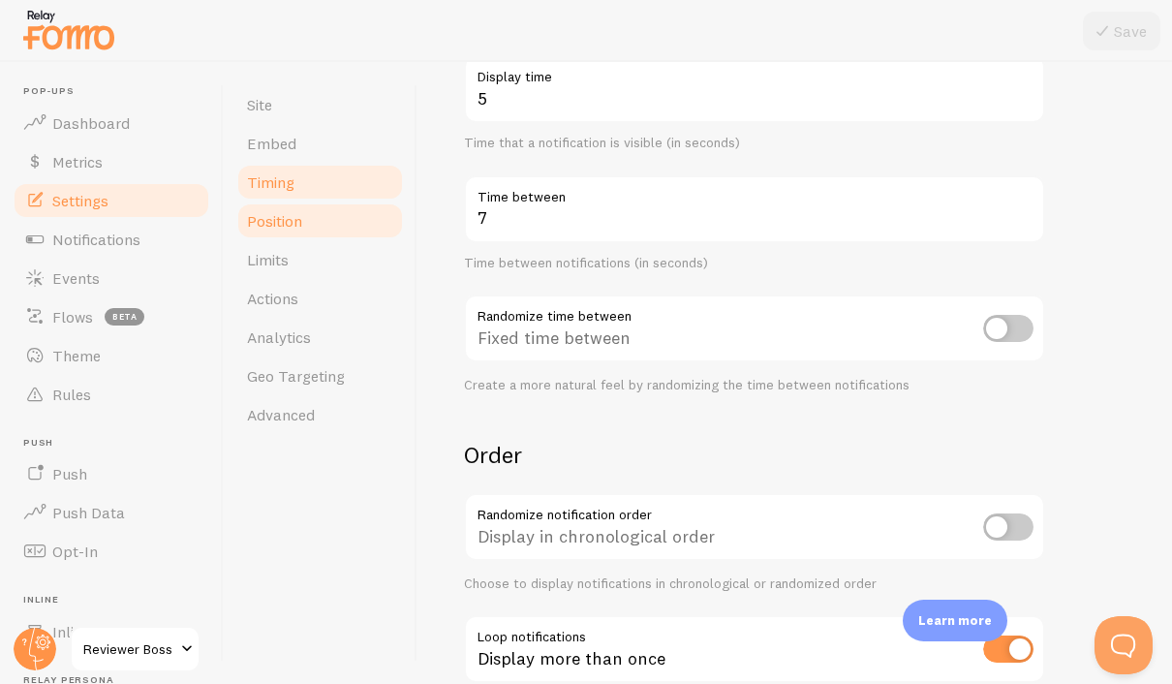
click at [298, 211] on span "Position" at bounding box center [274, 220] width 55 height 19
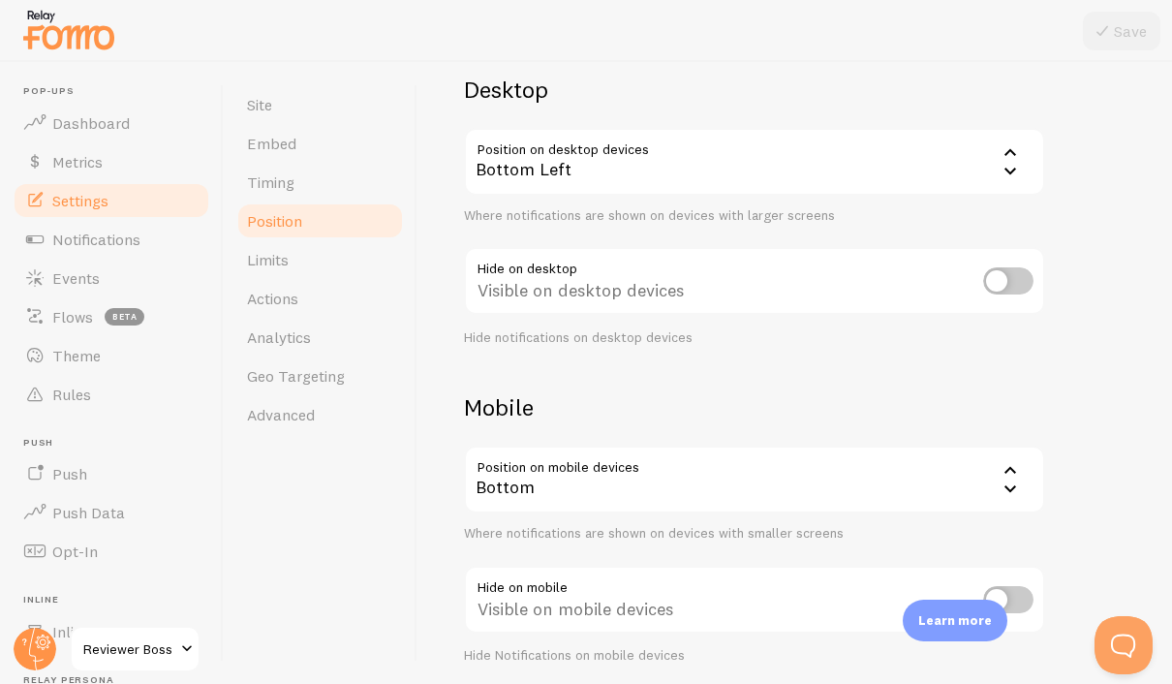
scroll to position [147, 0]
click at [318, 240] on link "Limits" at bounding box center [320, 259] width 170 height 39
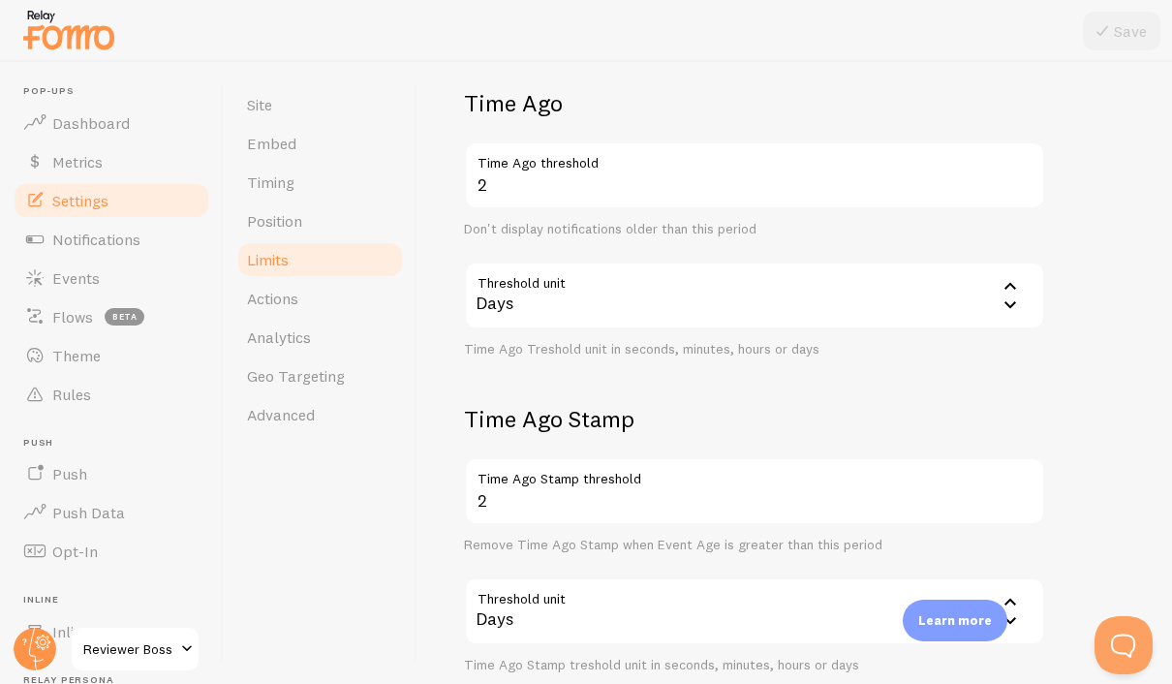
scroll to position [453, 0]
click at [296, 282] on link "Actions" at bounding box center [320, 298] width 170 height 39
